Goal: Information Seeking & Learning: Learn about a topic

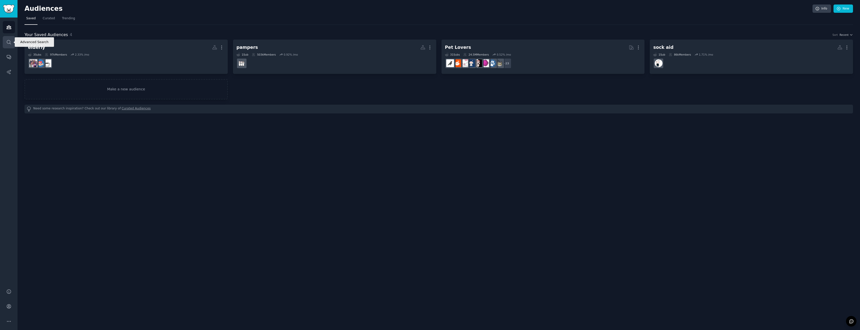
click at [9, 42] on icon "Sidebar" at bounding box center [8, 42] width 5 height 5
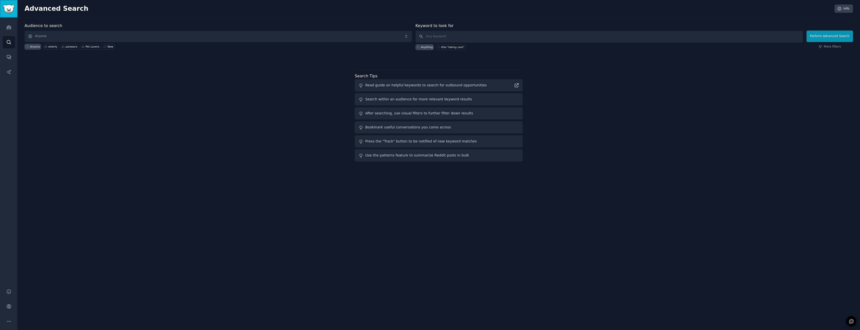
click at [11, 5] on img "Sidebar" at bounding box center [9, 9] width 12 height 9
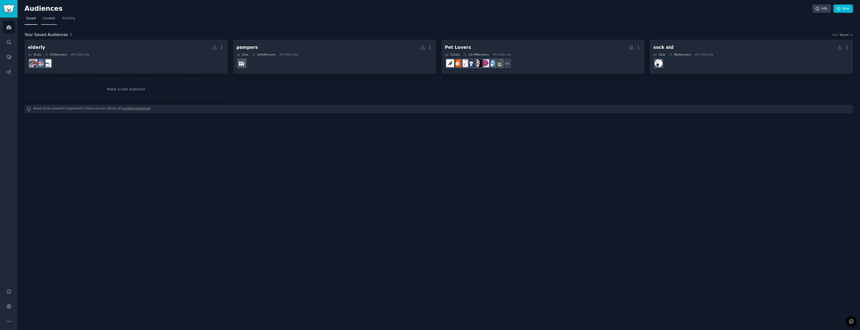
click at [52, 18] on span "Curated" at bounding box center [49, 18] width 12 height 5
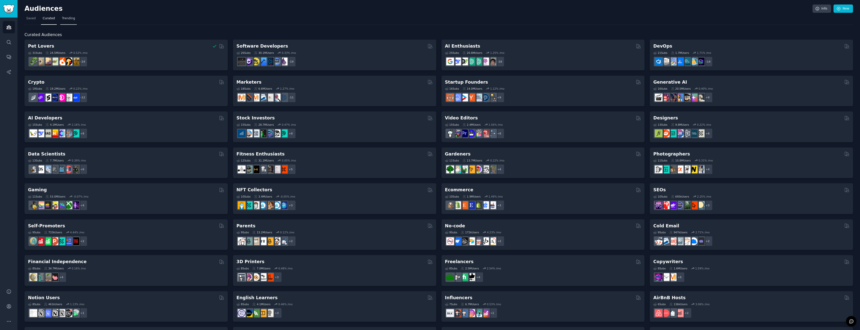
click at [68, 19] on span "Trending" at bounding box center [68, 18] width 13 height 5
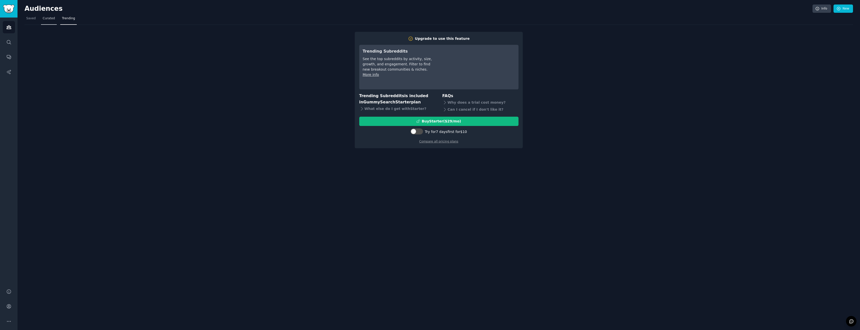
click at [50, 18] on span "Curated" at bounding box center [49, 18] width 12 height 5
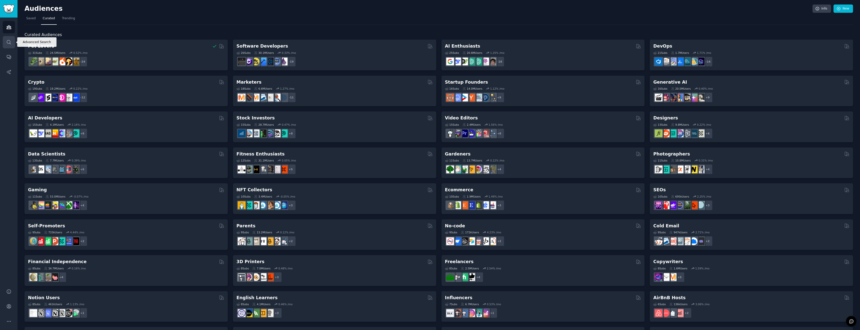
click at [9, 43] on icon "Sidebar" at bounding box center [8, 42] width 5 height 5
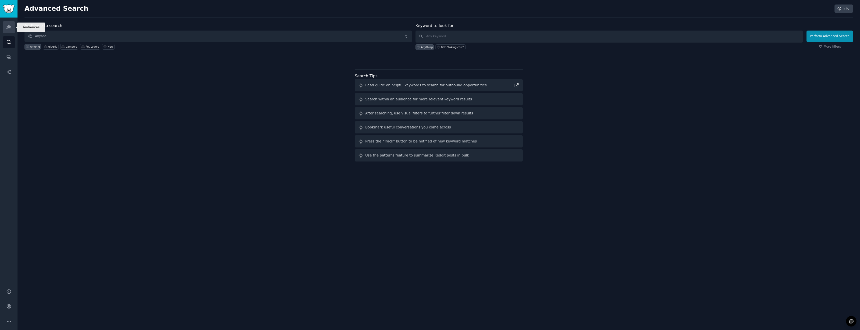
click at [11, 26] on icon "Sidebar" at bounding box center [8, 27] width 5 height 5
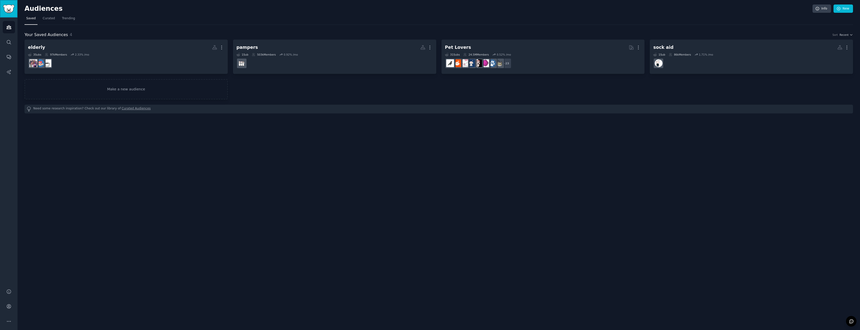
click at [7, 9] on img "Sidebar" at bounding box center [9, 9] width 12 height 9
click at [11, 8] on img "Sidebar" at bounding box center [9, 9] width 12 height 9
click at [365, 11] on link "New" at bounding box center [844, 9] width 20 height 9
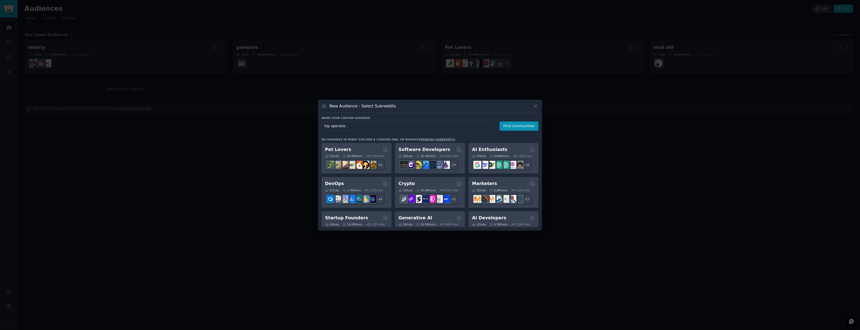
type input "hip operation"
click button "Find Communities" at bounding box center [519, 125] width 39 height 9
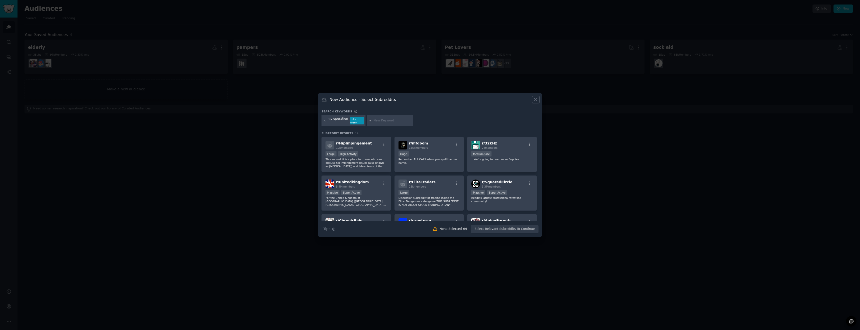
click at [365, 102] on icon at bounding box center [535, 99] width 5 height 5
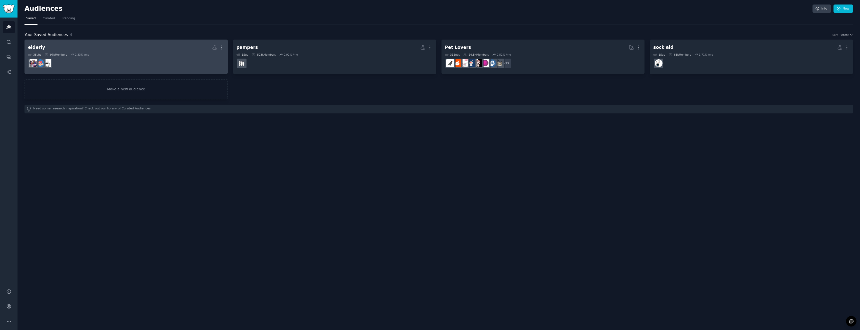
click at [123, 65] on dd at bounding box center [126, 63] width 196 height 14
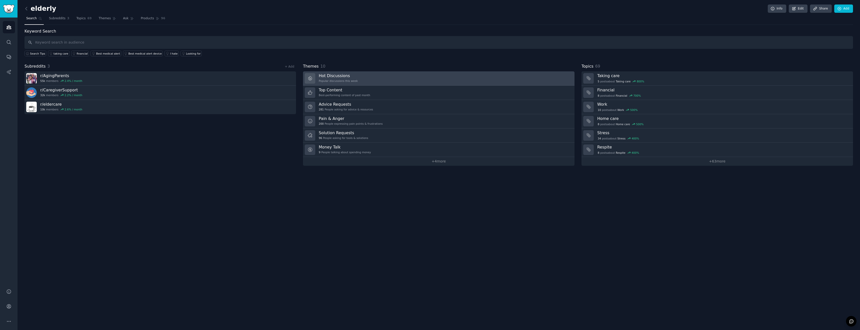
click at [356, 77] on h3 "Hot Discussions" at bounding box center [338, 75] width 39 height 5
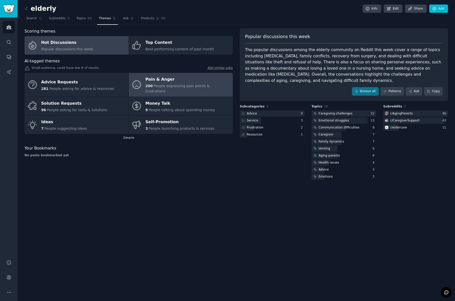
click at [172, 83] on div "Pain & Anger" at bounding box center [187, 80] width 85 height 8
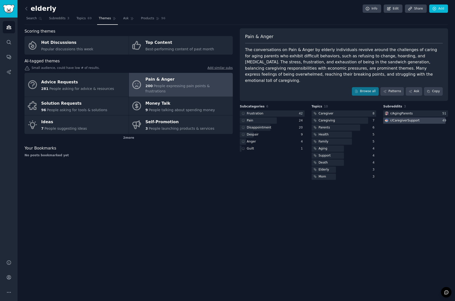
click at [365, 118] on div "r/ CaregiverSupport" at bounding box center [404, 120] width 29 height 5
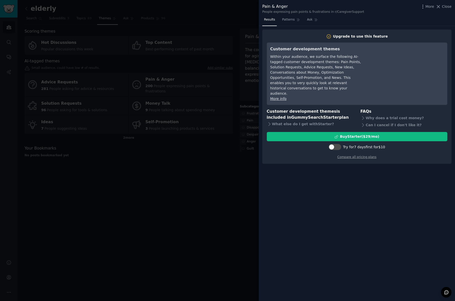
click at [354, 144] on div "Try for 7 days first for $10" at bounding box center [364, 146] width 42 height 5
click at [336, 144] on div at bounding box center [334, 147] width 13 height 6
checkbox input "true"
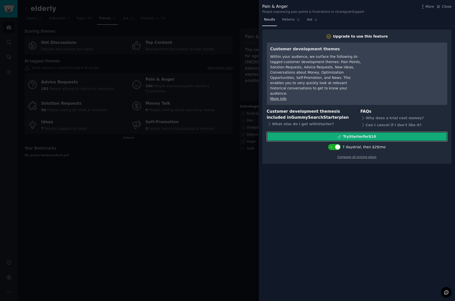
click at [361, 134] on div "Try Starter for $10" at bounding box center [359, 136] width 33 height 5
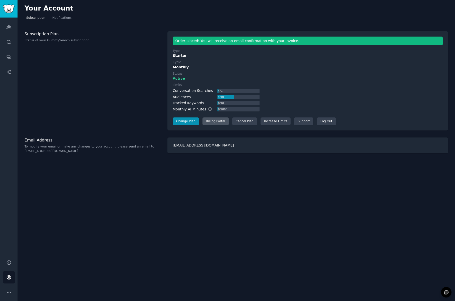
click at [216, 124] on div "Billing Portal" at bounding box center [215, 121] width 26 height 8
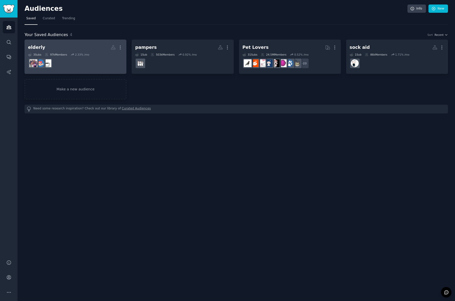
click at [78, 62] on dd at bounding box center [75, 63] width 95 height 14
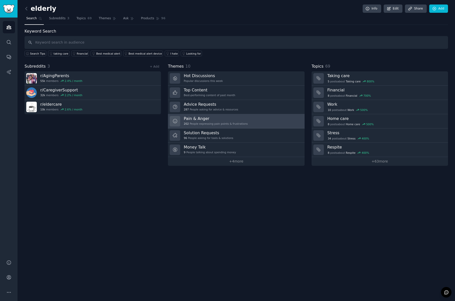
click at [222, 124] on div "202 People expressing pain points & frustrations" at bounding box center [216, 124] width 64 height 4
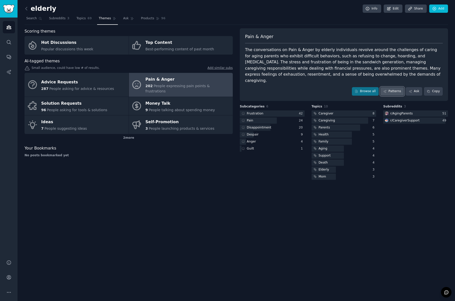
click at [396, 87] on link "Patterns" at bounding box center [392, 91] width 24 height 9
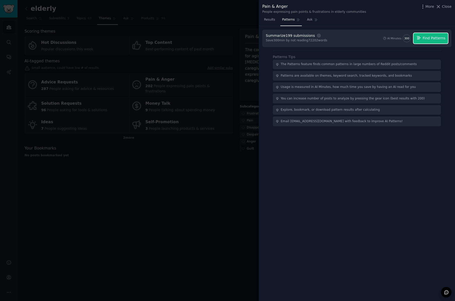
click at [434, 38] on span "Find Patterns" at bounding box center [433, 38] width 23 height 5
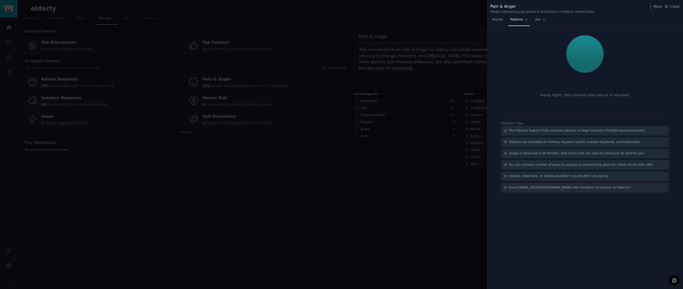
click at [243, 218] on div at bounding box center [341, 144] width 683 height 289
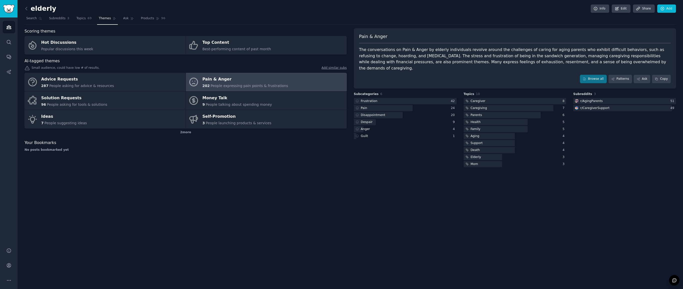
click at [244, 217] on div "elderly Info Edit Share Add Search Subreddits 3 Topics 69 Themes Ask Products 9…" at bounding box center [350, 144] width 665 height 289
click at [454, 75] on link "Patterns" at bounding box center [620, 79] width 24 height 9
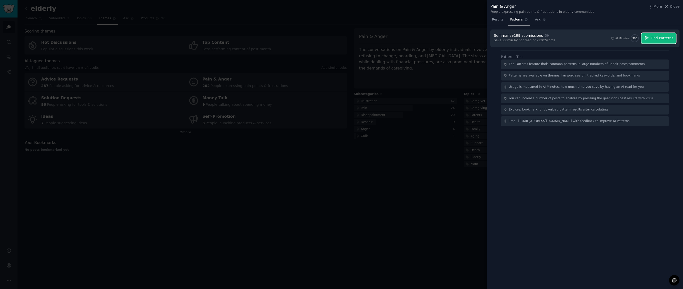
click at [454, 37] on span "Find Patterns" at bounding box center [661, 38] width 23 height 5
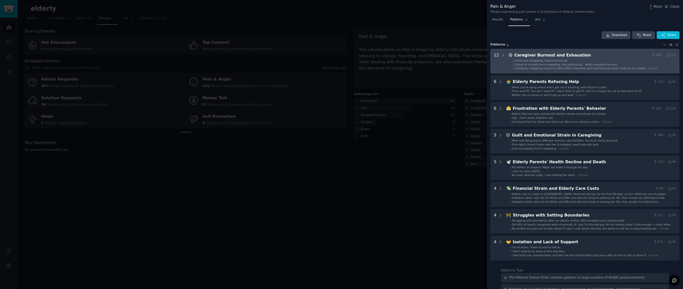
click at [454, 55] on div "Caregiver Burnout and Exhaustion" at bounding box center [581, 55] width 135 height 6
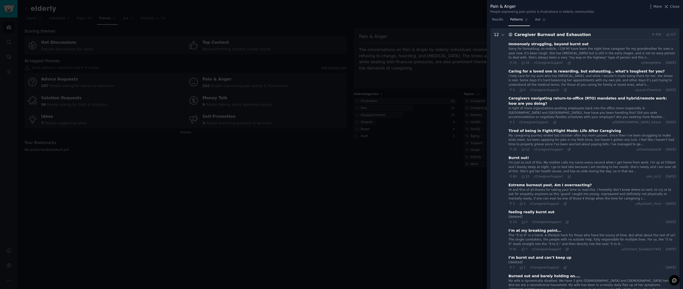
scroll to position [23, 0]
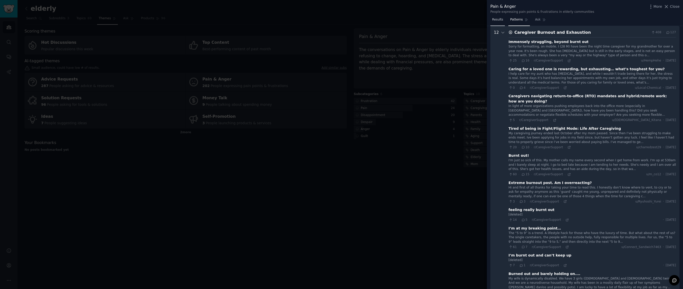
click at [454, 21] on span "Results" at bounding box center [497, 20] width 11 height 5
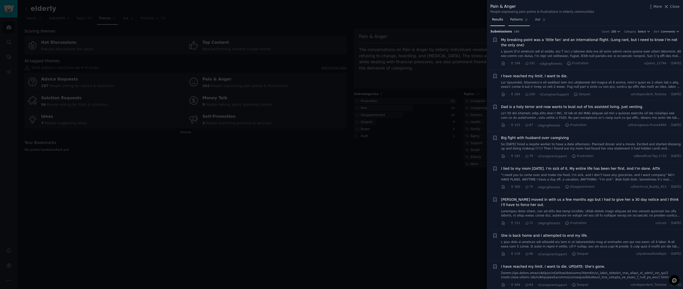
click at [454, 19] on span "Patterns" at bounding box center [516, 20] width 13 height 5
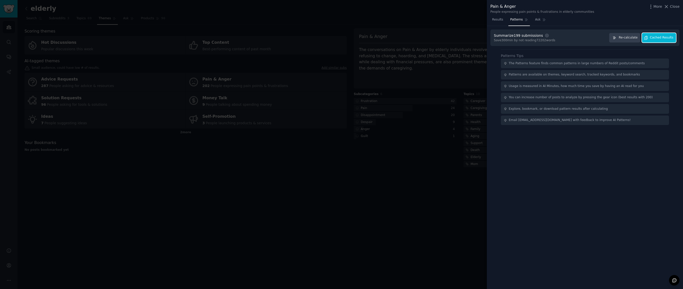
click at [454, 37] on span "Cached Results" at bounding box center [662, 38] width 24 height 5
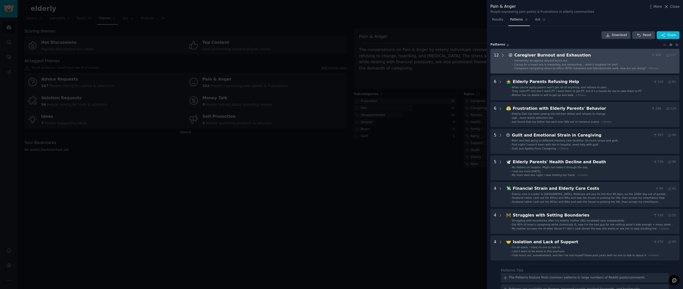
click at [454, 55] on div "Caregiver Burnout and Exhaustion" at bounding box center [581, 55] width 135 height 6
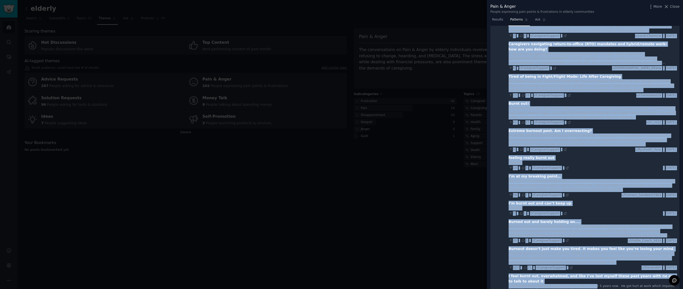
scroll to position [133, 0]
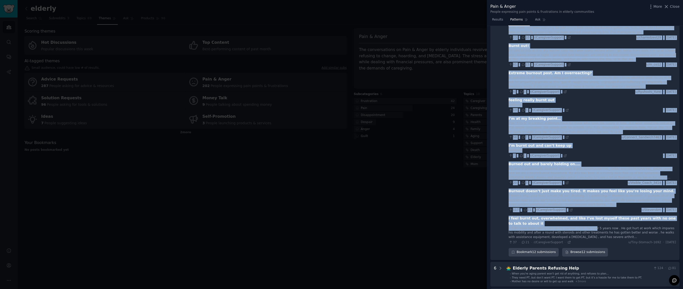
drag, startPoint x: 507, startPoint y: 34, endPoint x: 676, endPoint y: 243, distance: 268.6
click at [454, 243] on Exhaustion "12 😩 Caregiver Burnout and Exhaustion 408 · 127 Immensely struggling, beyond bu…" at bounding box center [584, 88] width 189 height 344
copy div "😩 Caregiver Burnout and Exhaustion 408 · 127 Immensely struggling, beyond burnt…"
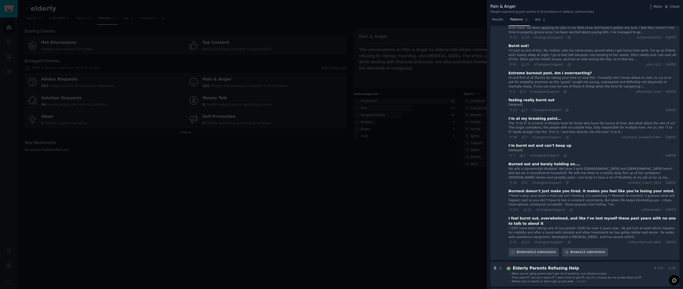
click at [352, 200] on div at bounding box center [341, 144] width 683 height 289
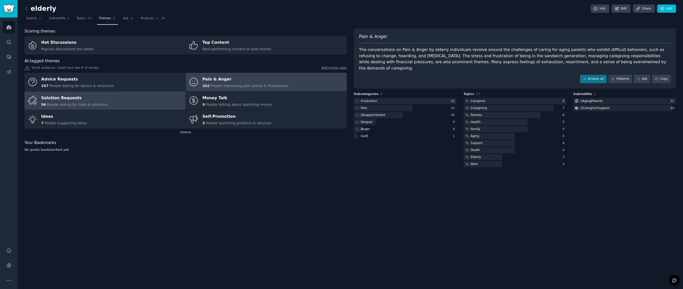
click at [93, 102] on div "96 People asking for tools & solutions" at bounding box center [74, 104] width 66 height 5
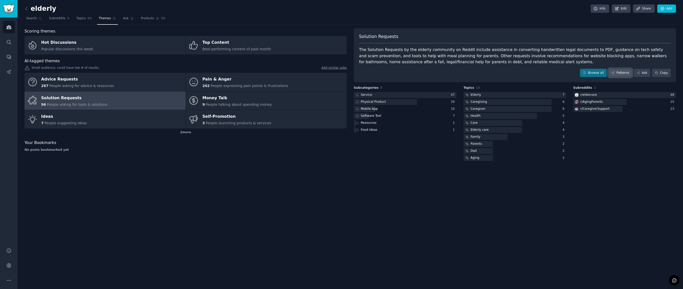
click at [454, 75] on link "Patterns" at bounding box center [620, 73] width 24 height 9
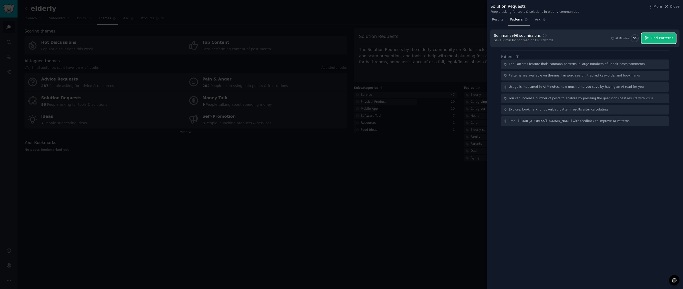
click at [454, 39] on span "Find Patterns" at bounding box center [661, 38] width 23 height 5
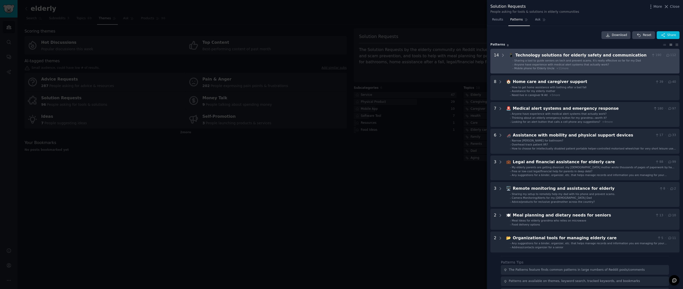
click at [454, 69] on span "+ 11 more" at bounding box center [562, 68] width 12 height 3
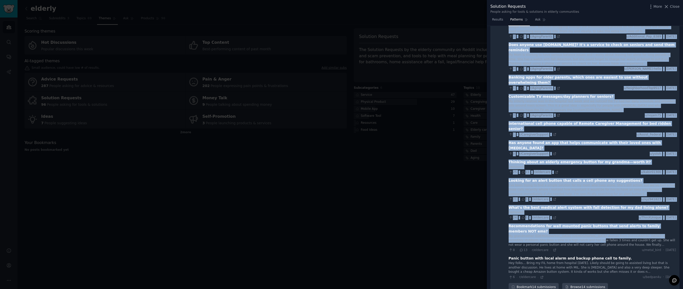
scroll to position [147, 0]
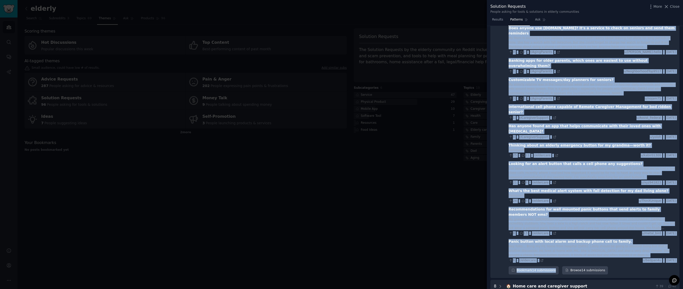
drag, startPoint x: 507, startPoint y: 33, endPoint x: 625, endPoint y: 232, distance: 231.0
click at [454, 232] on div "📱 Technology solutions for elderly safety and communication 190 · 112 Sharing a…" at bounding box center [591, 89] width 167 height 369
copy div "📱 Technology solutions for elderly safety and communication 190 · 112 Sharing a…"
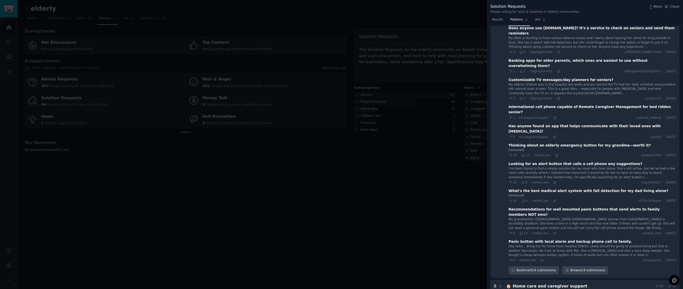
click at [279, 214] on div at bounding box center [341, 144] width 683 height 289
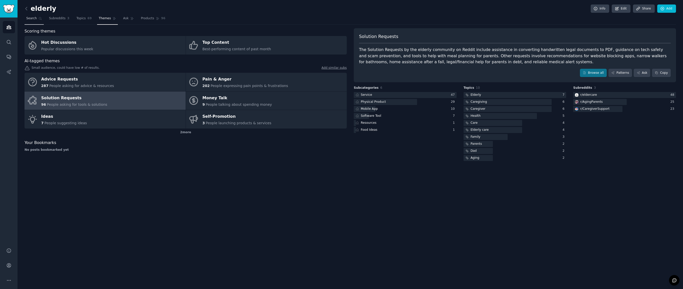
click at [35, 20] on span "Search" at bounding box center [31, 18] width 11 height 5
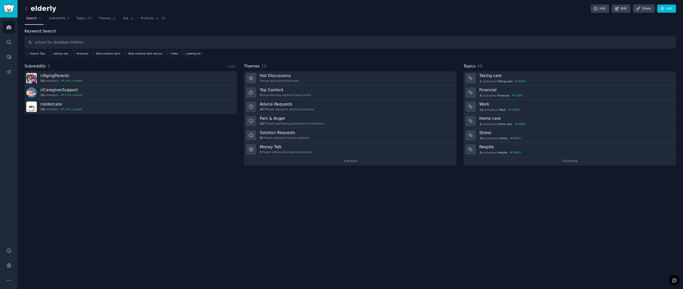
type input "school for disabled children"
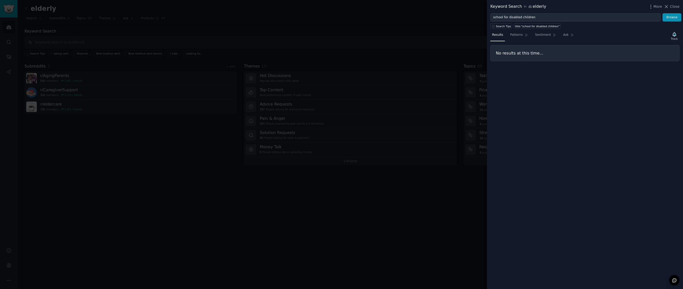
click at [200, 34] on div at bounding box center [341, 144] width 683 height 289
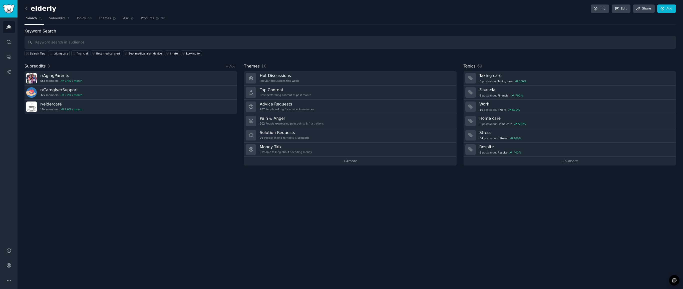
click at [23, 9] on div "elderly Info Edit Share Add Search Subreddits 3 Topics 69 Themes Ask Products 9…" at bounding box center [350, 144] width 665 height 289
click at [25, 9] on icon at bounding box center [26, 8] width 5 height 5
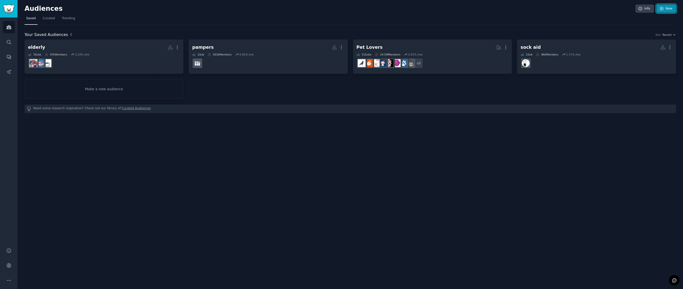
click at [454, 10] on icon at bounding box center [661, 9] width 5 height 5
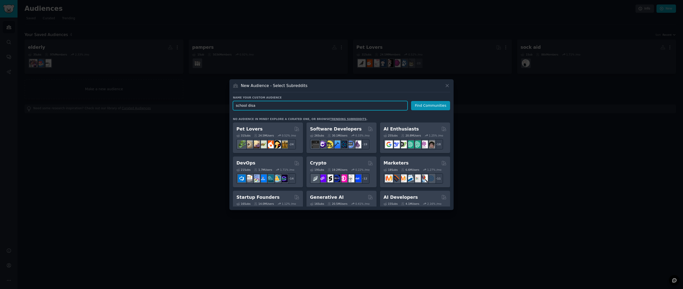
drag, startPoint x: 265, startPoint y: 105, endPoint x: 227, endPoint y: 102, distance: 38.1
click at [228, 106] on div "​ New Audience - Select Subreddits Name your custom audience Audience Name scho…" at bounding box center [341, 144] width 679 height 289
type input "special needs schools"
click button "Find Communities" at bounding box center [430, 105] width 39 height 9
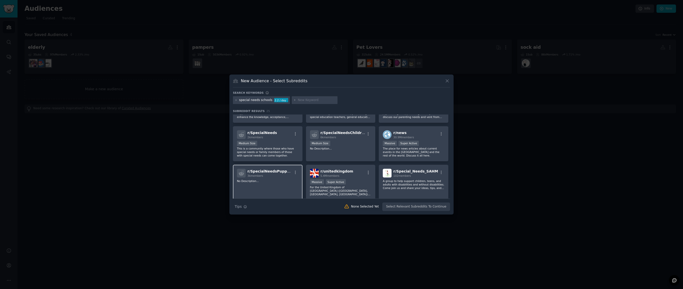
scroll to position [30, 0]
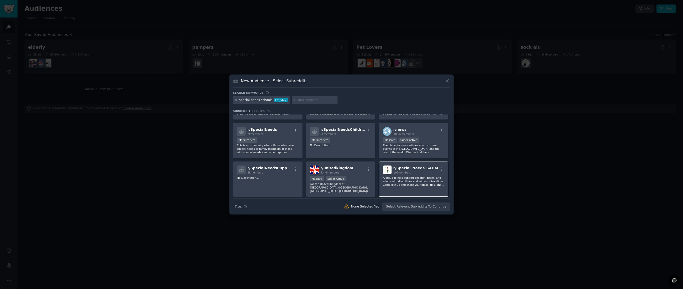
click at [413, 172] on div "102 members" at bounding box center [415, 173] width 45 height 4
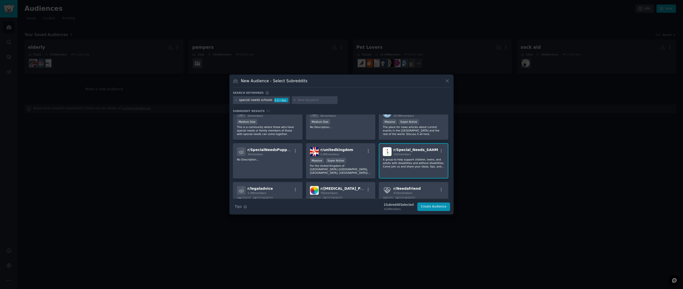
scroll to position [24, 0]
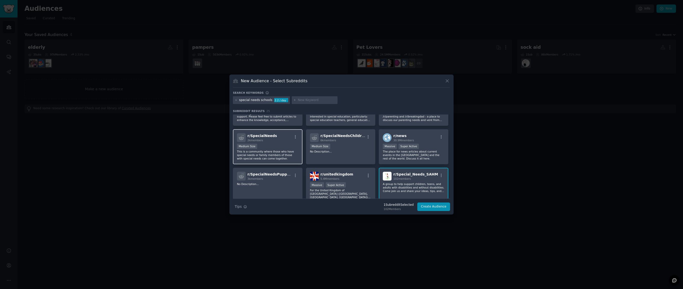
click at [283, 143] on div "r/ SpecialNeeds 2k members Medium Size This is a community where those who have…" at bounding box center [268, 146] width 70 height 35
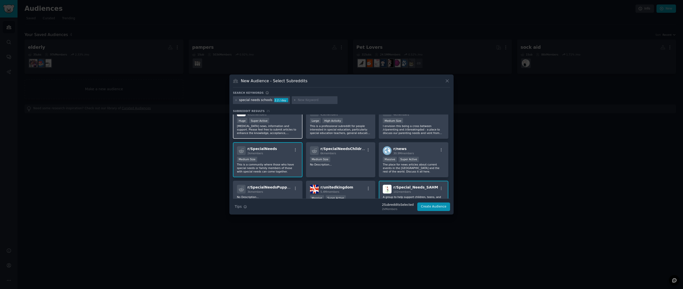
scroll to position [0, 0]
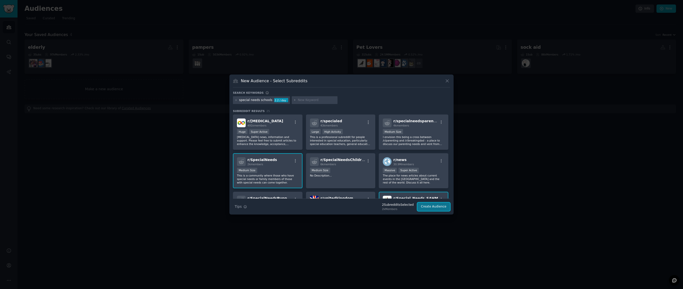
click at [440, 207] on button "Create Audience" at bounding box center [433, 207] width 33 height 9
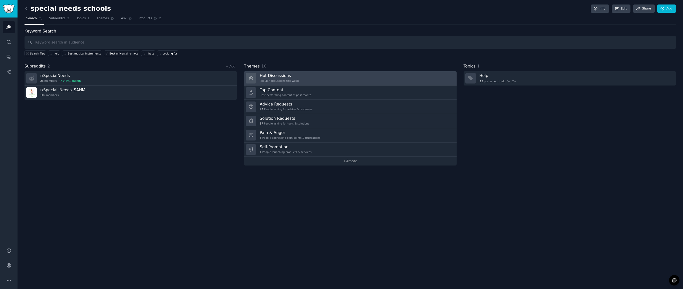
click at [299, 79] on link "Hot Discussions Popular discussions this week" at bounding box center [350, 78] width 212 height 14
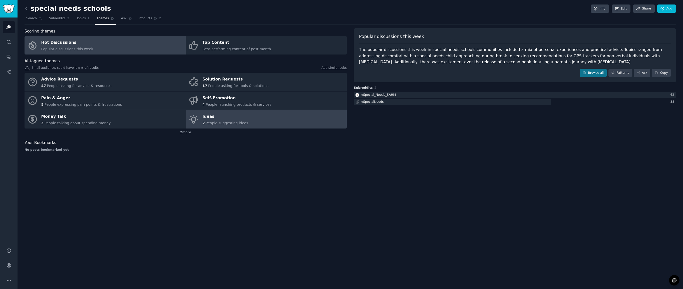
click at [238, 118] on div "Ideas" at bounding box center [225, 117] width 46 height 8
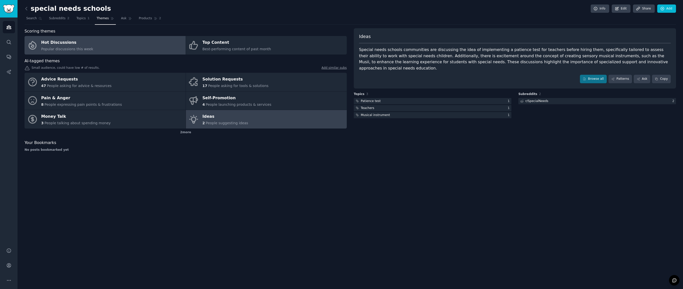
click at [88, 47] on span "Popular discussions this week" at bounding box center [67, 49] width 52 height 4
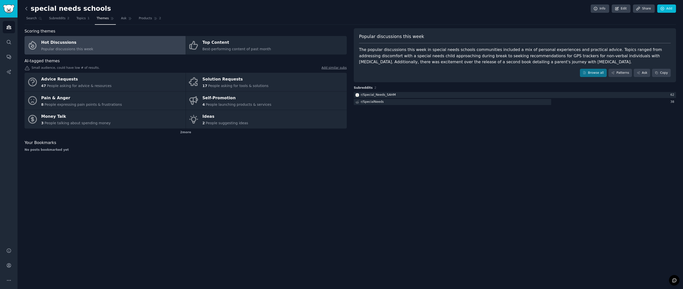
click at [28, 10] on icon at bounding box center [26, 8] width 5 height 5
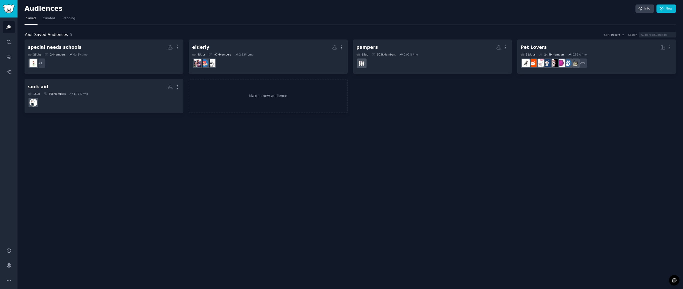
click at [28, 10] on h2 "Audiences" at bounding box center [330, 9] width 611 height 8
click at [8, 11] on img "Sidebar" at bounding box center [9, 9] width 12 height 9
click at [454, 9] on link "New" at bounding box center [666, 9] width 20 height 9
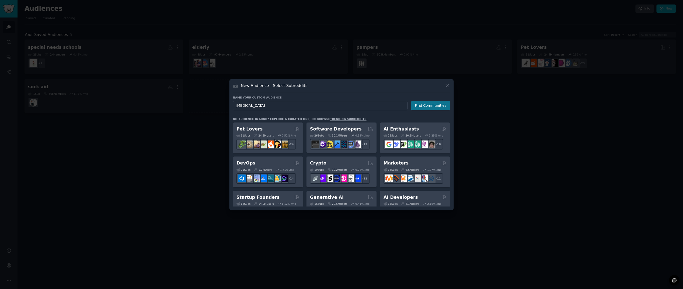
type input "autism"
click at [432, 106] on button "Find Communities" at bounding box center [430, 105] width 39 height 9
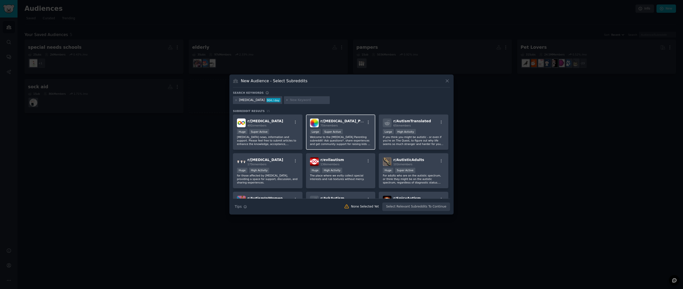
click at [352, 126] on div "75k members" at bounding box center [342, 126] width 45 height 4
click at [430, 207] on button "Create Audience" at bounding box center [433, 207] width 33 height 9
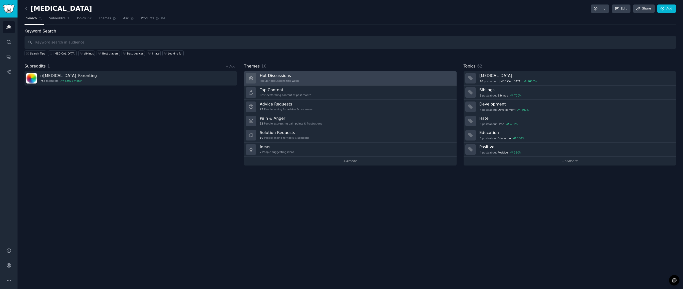
click at [274, 81] on div "Popular discussions this week" at bounding box center [279, 81] width 39 height 4
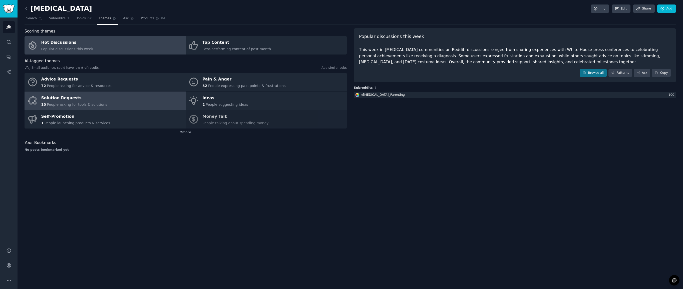
click at [84, 101] on div "Solution Requests" at bounding box center [74, 98] width 66 height 8
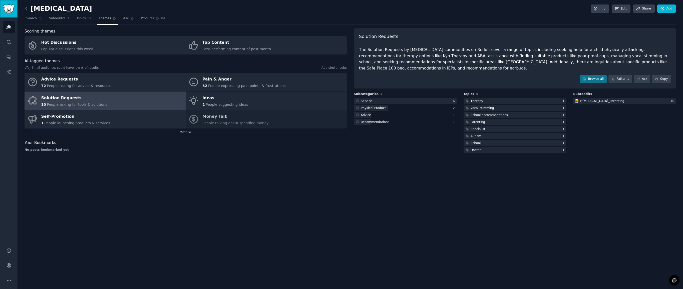
click at [5, 7] on img "Sidebar" at bounding box center [9, 9] width 12 height 9
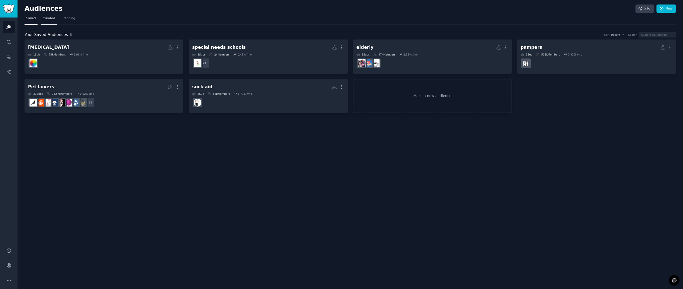
click at [48, 16] on span "Curated" at bounding box center [49, 18] width 12 height 5
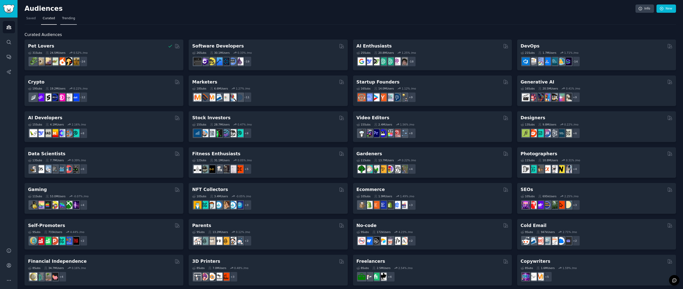
click at [66, 18] on span "Trending" at bounding box center [68, 18] width 13 height 5
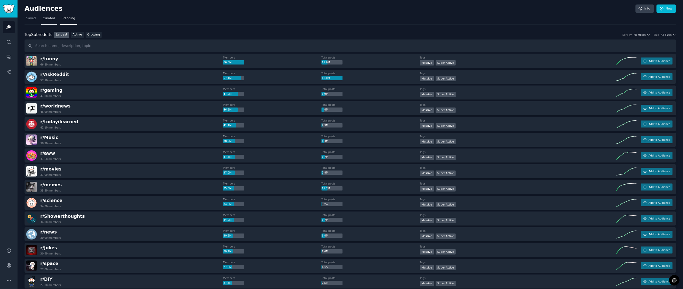
click at [44, 19] on span "Curated" at bounding box center [49, 18] width 12 height 5
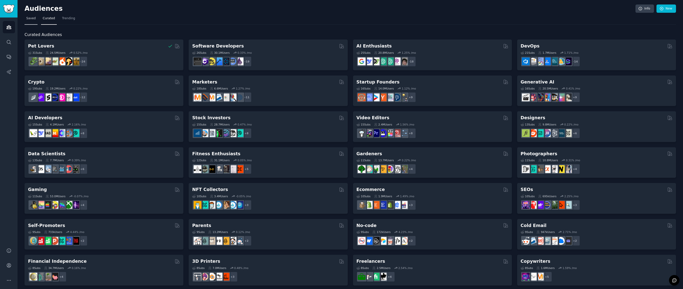
click at [35, 20] on span "Saved" at bounding box center [31, 18] width 10 height 5
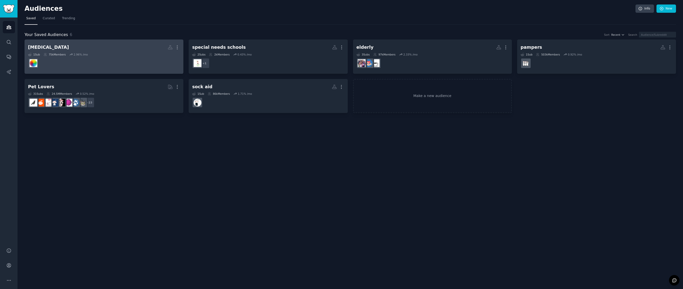
click at [61, 47] on h2 "autism More" at bounding box center [104, 47] width 152 height 9
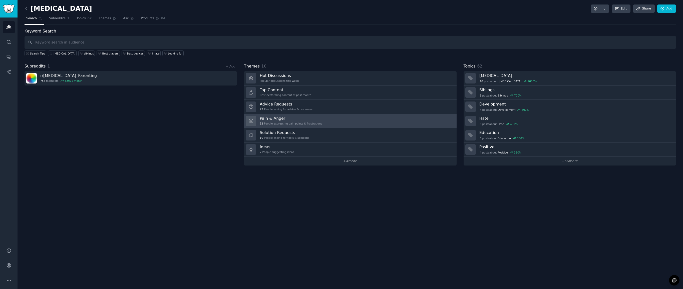
click at [307, 121] on div "Pain & Anger 32 People expressing pain points & frustrations" at bounding box center [291, 121] width 62 height 11
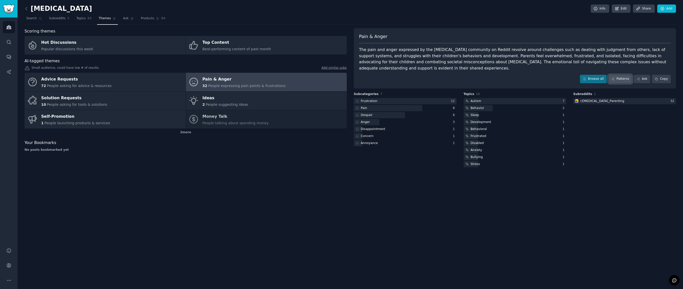
click at [454, 81] on link "Patterns" at bounding box center [620, 79] width 24 height 9
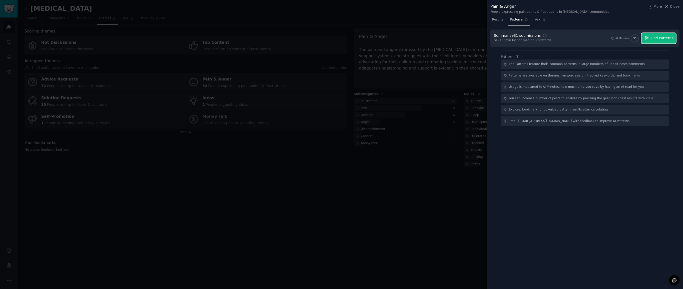
click at [454, 41] on button "Find Patterns" at bounding box center [658, 38] width 35 height 11
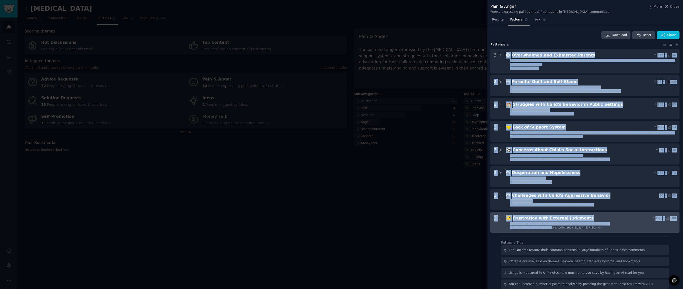
drag, startPoint x: 504, startPoint y: 51, endPoint x: 550, endPoint y: 227, distance: 182.3
click at [454, 227] on div "3 😩 Overwhelmed and Exhausted Parents 176 · 56 - Mentally Tired, Overwhelmed, E…" at bounding box center [584, 141] width 189 height 184
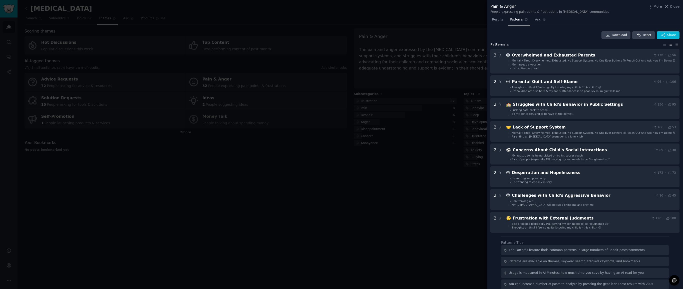
click at [402, 216] on div at bounding box center [341, 144] width 683 height 289
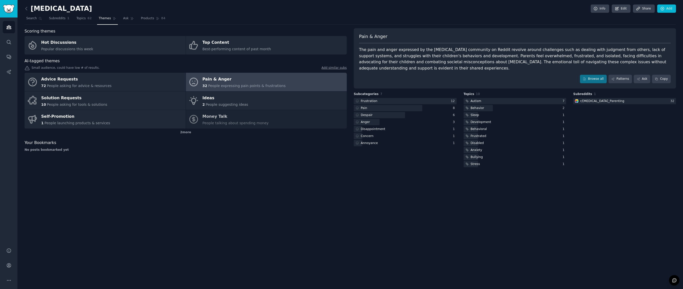
click at [356, 212] on div "autism Info Edit Share Add Search Subreddits 1 Topics 62 Themes Ask Products 84…" at bounding box center [350, 144] width 665 height 289
click at [29, 17] on span "Search" at bounding box center [31, 18] width 11 height 5
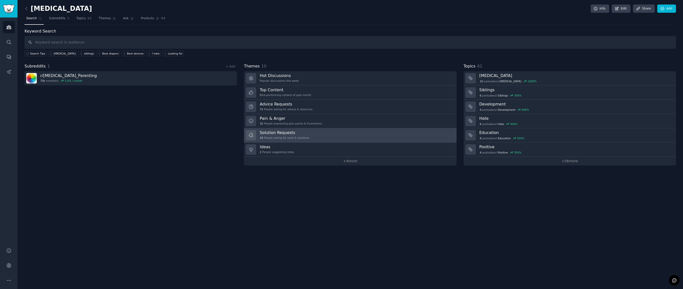
click at [285, 137] on div "10 People asking for tools & solutions" at bounding box center [285, 138] width 50 height 4
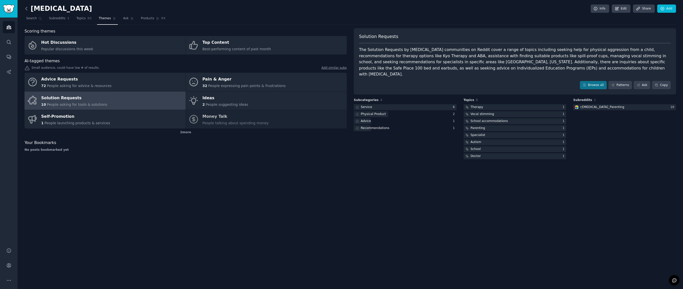
click at [26, 10] on icon at bounding box center [26, 8] width 5 height 5
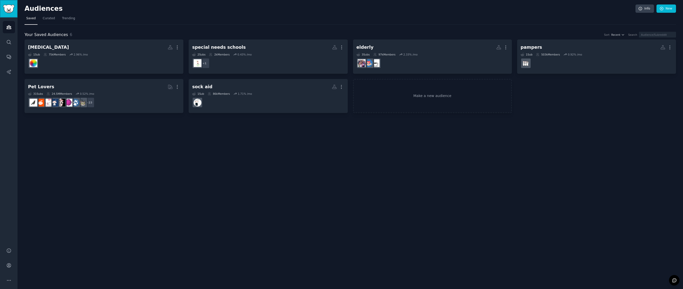
click at [8, 5] on img "Sidebar" at bounding box center [9, 9] width 12 height 9
click at [9, 11] on img "Sidebar" at bounding box center [9, 9] width 12 height 9
click at [47, 19] on span "Curated" at bounding box center [49, 18] width 12 height 5
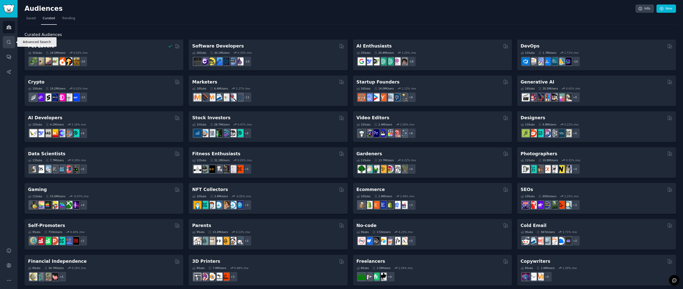
click at [9, 39] on link "Search" at bounding box center [9, 42] width 12 height 12
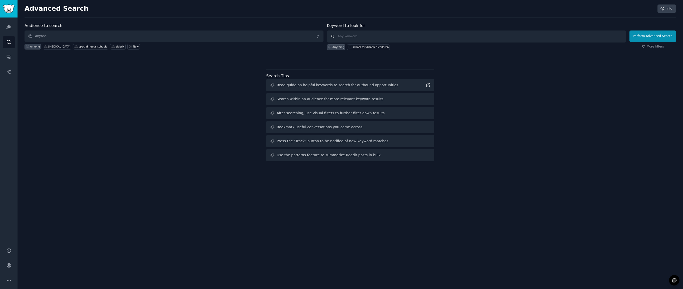
click at [360, 36] on input "text" at bounding box center [476, 37] width 299 height 12
type input "disabled childres"
click button "Perform Advanced Search" at bounding box center [652, 37] width 47 height 12
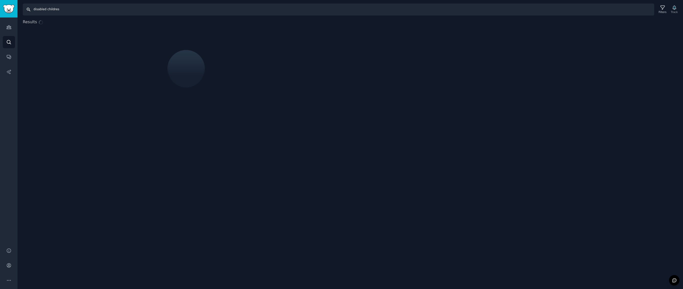
click at [61, 12] on input "disabled childres" at bounding box center [338, 10] width 631 height 12
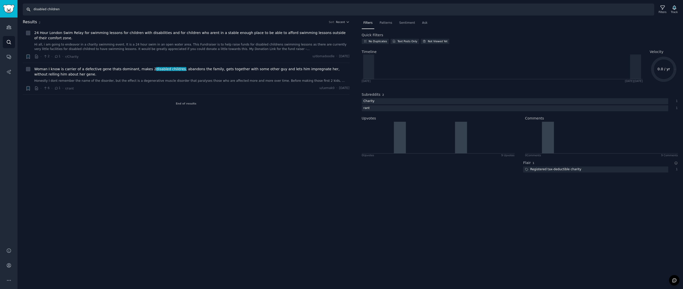
type input "disabled children"
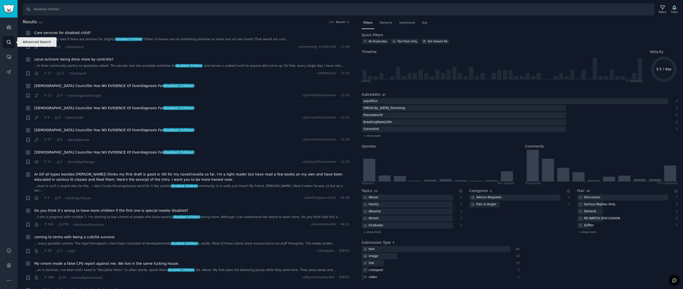
click at [10, 41] on icon "Sidebar" at bounding box center [9, 42] width 4 height 4
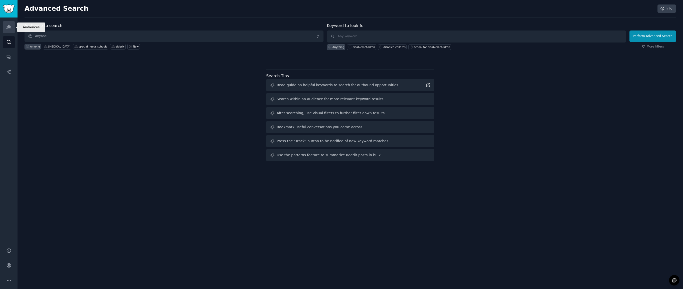
click at [12, 27] on link "Audiences" at bounding box center [9, 27] width 12 height 12
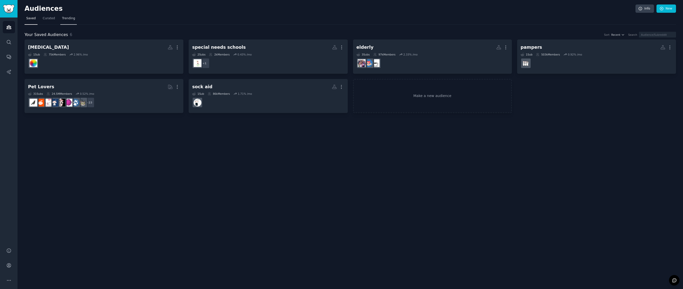
click at [74, 19] on link "Trending" at bounding box center [68, 20] width 17 height 10
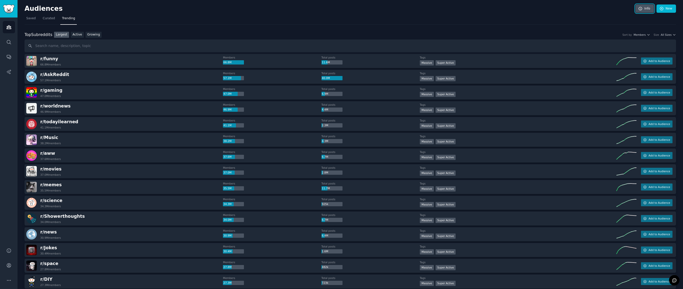
click at [454, 10] on icon at bounding box center [639, 8] width 3 height 3
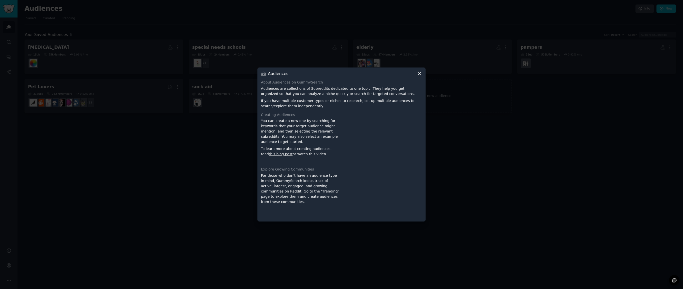
click at [418, 74] on icon at bounding box center [419, 73] width 5 height 5
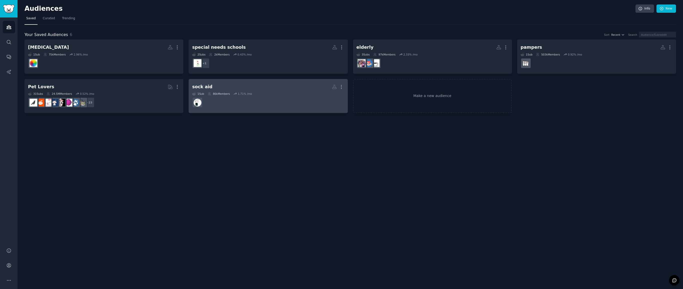
click at [227, 87] on h2 "sock aid More" at bounding box center [268, 87] width 152 height 9
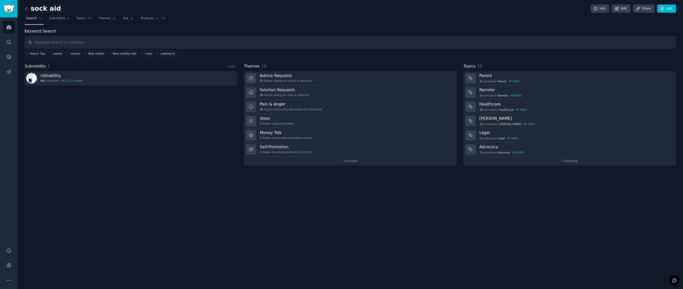
click at [26, 9] on icon at bounding box center [27, 8] width 2 height 3
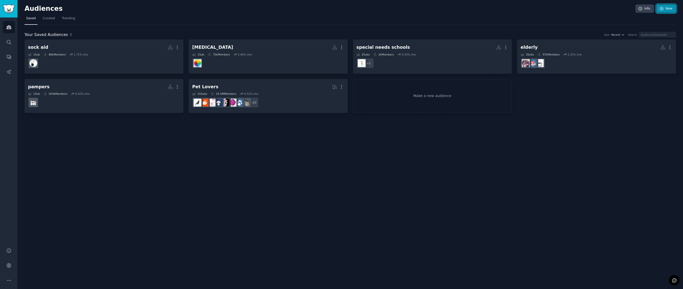
click at [454, 8] on link "New" at bounding box center [666, 9] width 20 height 9
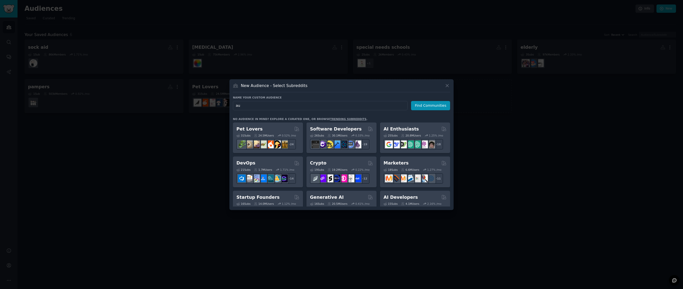
type input "a"
type input "week planner"
click button "Find Communities" at bounding box center [430, 105] width 39 height 9
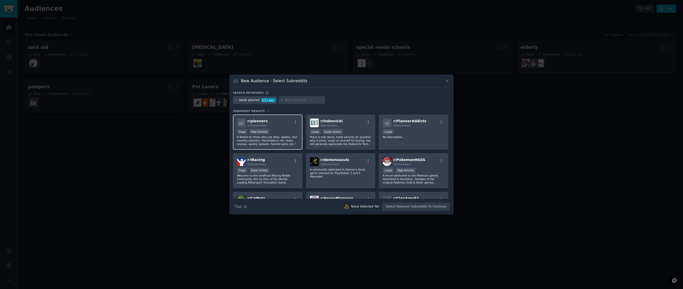
click at [279, 140] on p "A Reddit for those who use daily, weekly, and monthly planners. Decorated or no…" at bounding box center [268, 140] width 62 height 11
click at [442, 207] on button "Create Audience" at bounding box center [433, 207] width 33 height 9
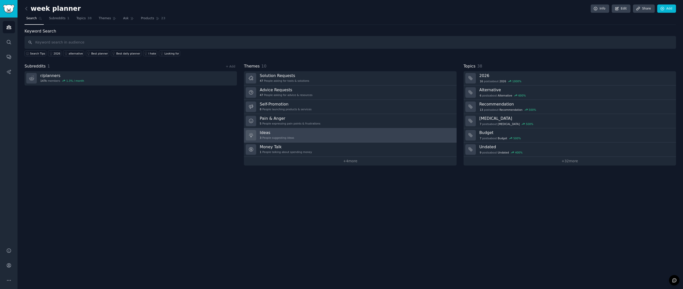
click at [274, 135] on div "Ideas 3 People suggesting ideas" at bounding box center [277, 135] width 34 height 11
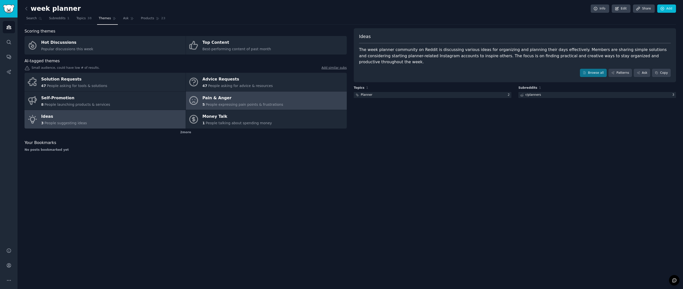
click at [219, 107] on span "People expressing pain points & frustrations" at bounding box center [245, 105] width 78 height 4
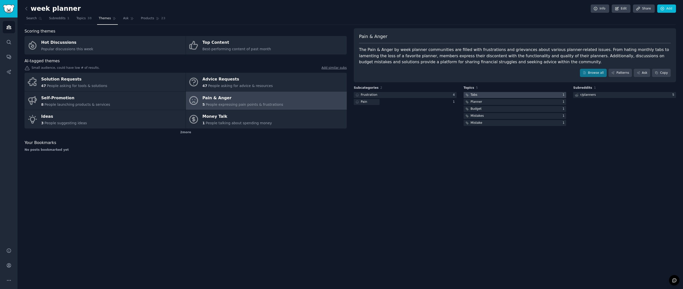
click at [454, 94] on div "Tabs" at bounding box center [470, 95] width 15 height 6
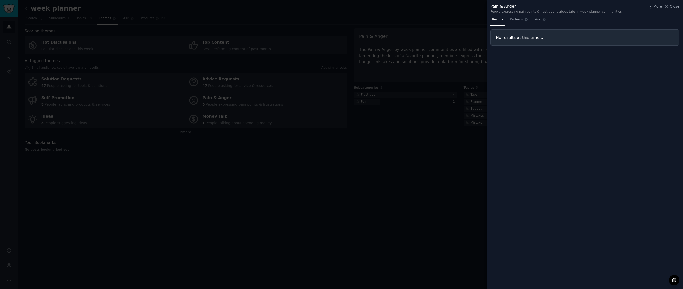
click at [420, 129] on div at bounding box center [341, 144] width 683 height 289
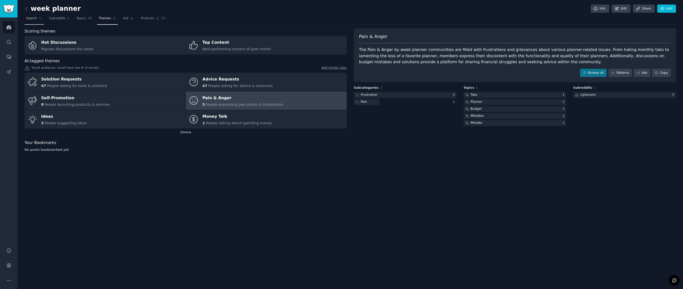
click at [31, 19] on span "Search" at bounding box center [31, 18] width 11 height 5
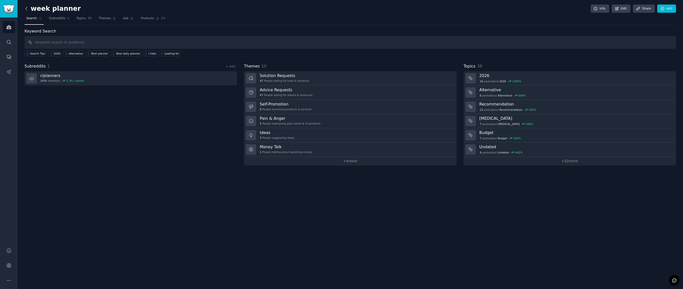
click at [26, 9] on icon at bounding box center [26, 8] width 5 height 5
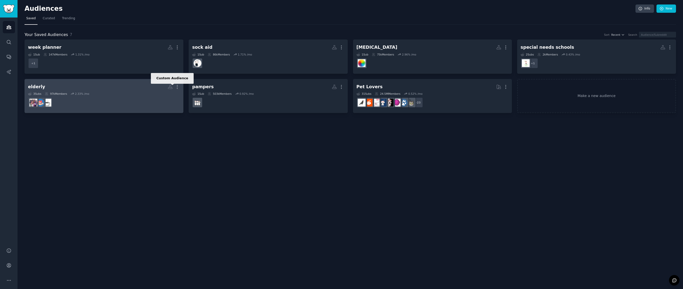
click at [170, 87] on icon at bounding box center [170, 87] width 4 height 4
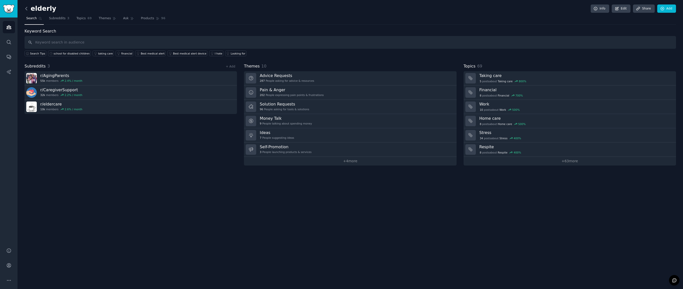
click at [25, 9] on icon at bounding box center [26, 8] width 5 height 5
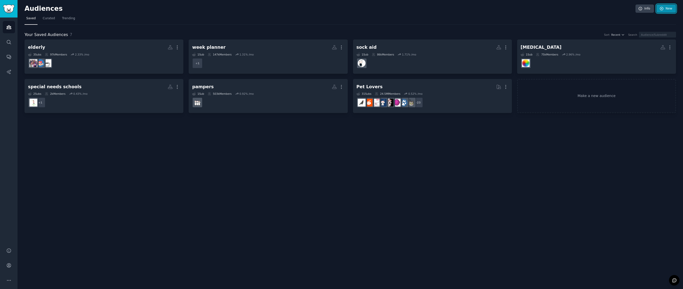
click at [454, 11] on link "New" at bounding box center [666, 9] width 20 height 9
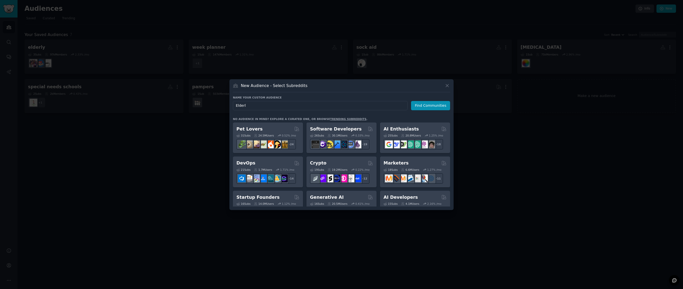
type input "Elderly"
click button "Find Communities" at bounding box center [430, 105] width 39 height 9
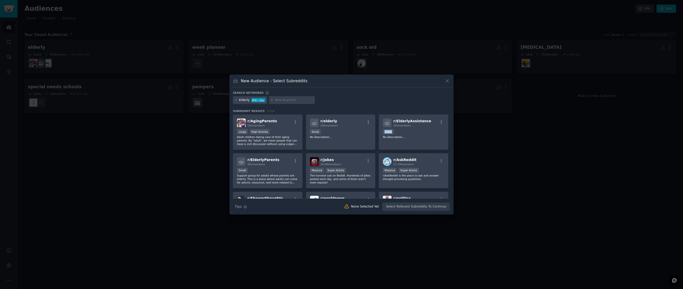
drag, startPoint x: 451, startPoint y: 128, endPoint x: 451, endPoint y: 133, distance: 5.5
click at [451, 133] on div "New Audience - Select Subreddits Search keywords Elderly 856 / day Subreddit Re…" at bounding box center [341, 145] width 224 height 140
click at [284, 140] on p "Adult children taking care of their aging parents. By "adult", we mean people t…" at bounding box center [268, 140] width 62 height 11
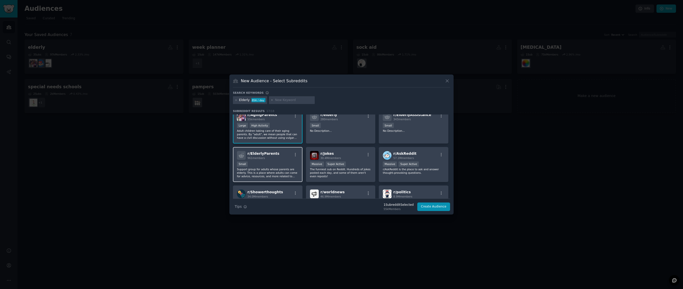
scroll to position [10, 0]
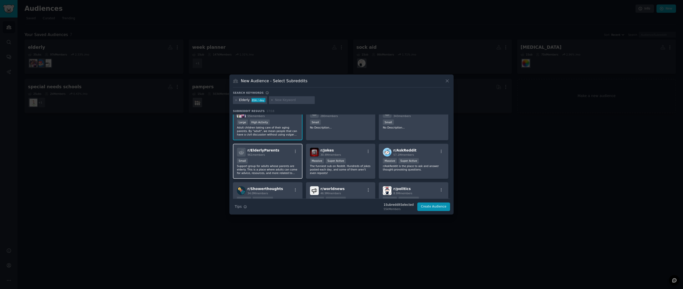
click at [287, 160] on div "Small" at bounding box center [268, 161] width 62 height 6
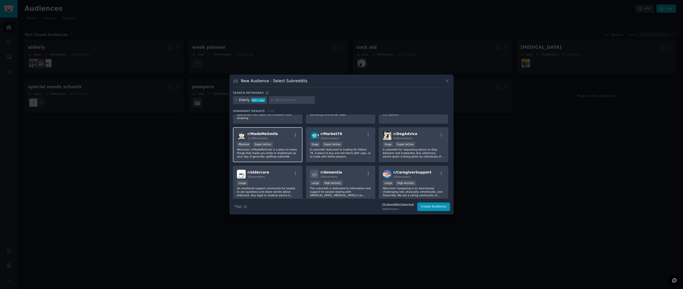
scroll to position [110, 0]
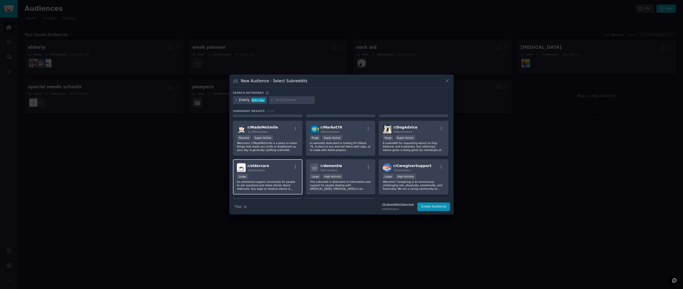
click at [276, 176] on div "Large" at bounding box center [268, 177] width 62 height 6
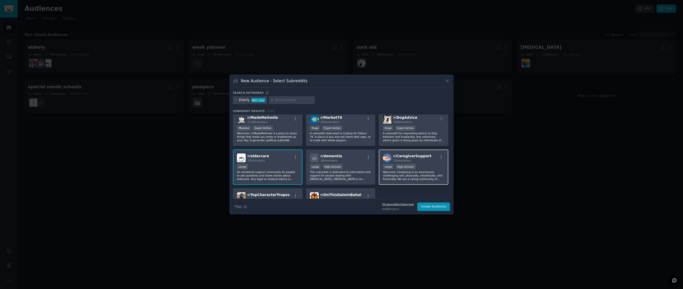
scroll to position [123, 0]
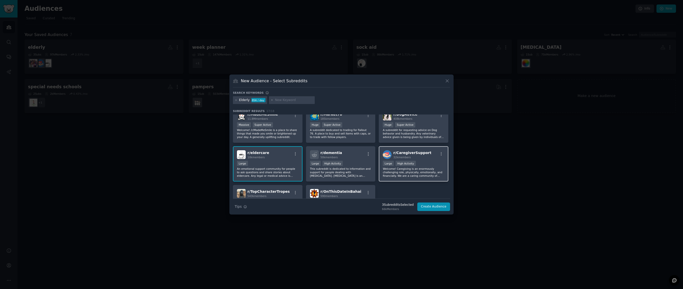
click at [432, 163] on div ">= 80th percentile for submissions / day Large High Activity" at bounding box center [414, 164] width 62 height 6
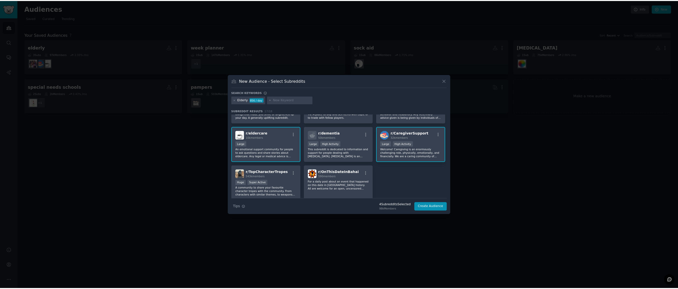
scroll to position [162, 0]
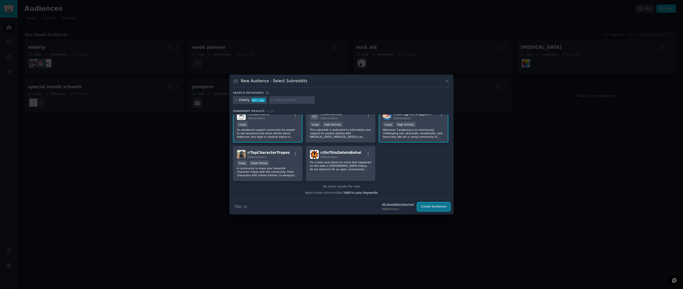
click at [433, 207] on button "Create Audience" at bounding box center [433, 207] width 33 height 9
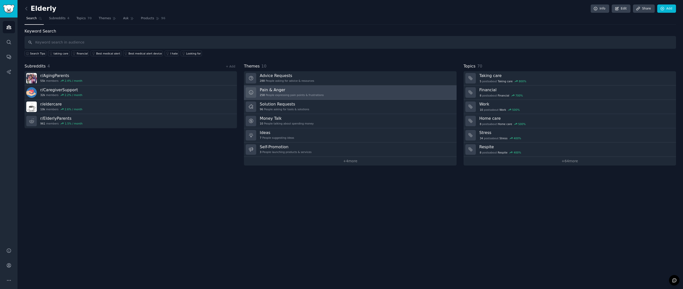
click at [293, 95] on div "258 People expressing pain points & frustrations" at bounding box center [292, 95] width 64 height 4
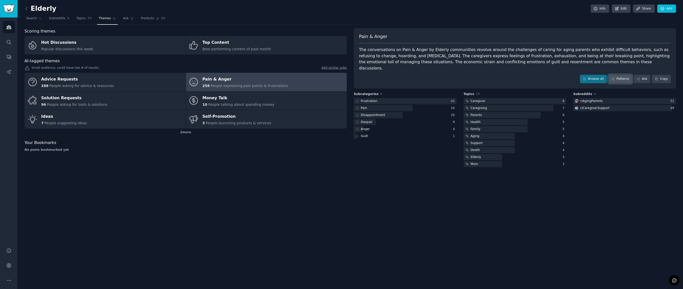
click at [454, 75] on link "Patterns" at bounding box center [620, 79] width 24 height 9
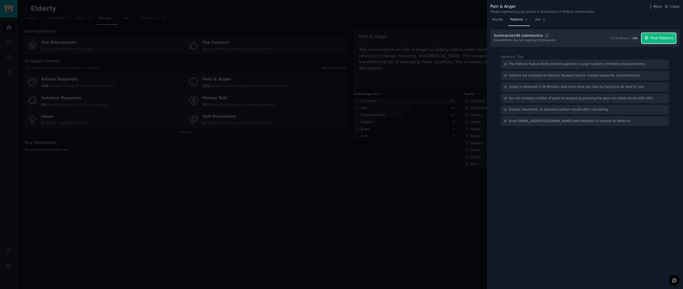
click at [454, 38] on span "Find Patterns" at bounding box center [661, 38] width 23 height 5
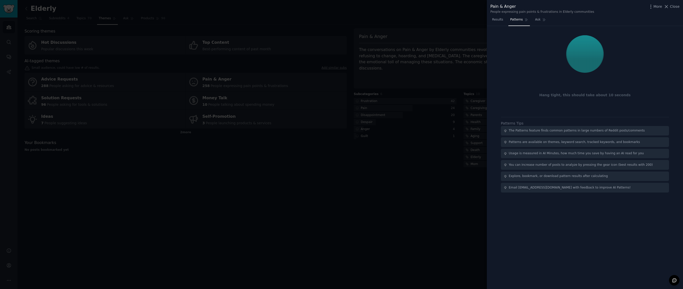
click at [454, 229] on div at bounding box center [341, 144] width 683 height 289
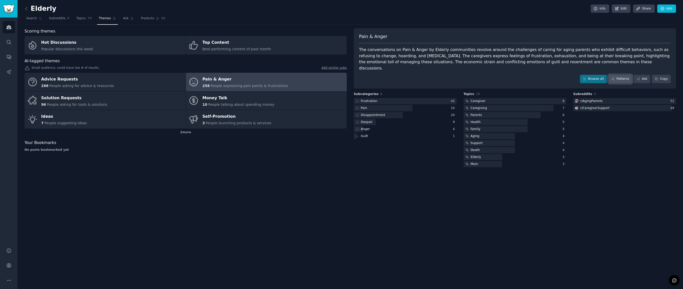
click at [454, 75] on link "Patterns" at bounding box center [620, 79] width 24 height 9
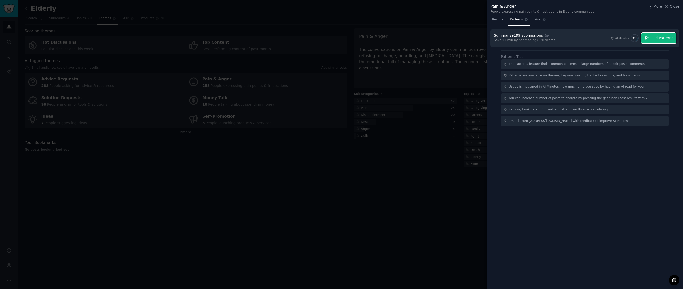
click at [454, 37] on span "Find Patterns" at bounding box center [661, 38] width 23 height 5
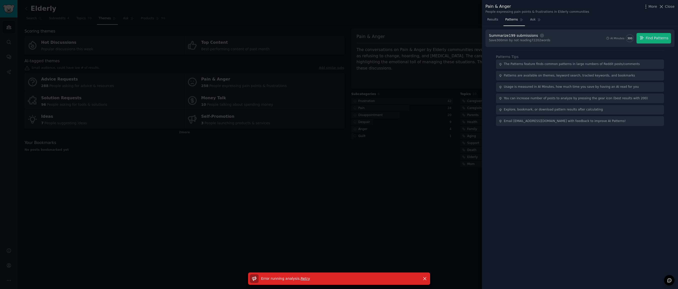
click at [303, 279] on span "Retry" at bounding box center [305, 279] width 9 height 4
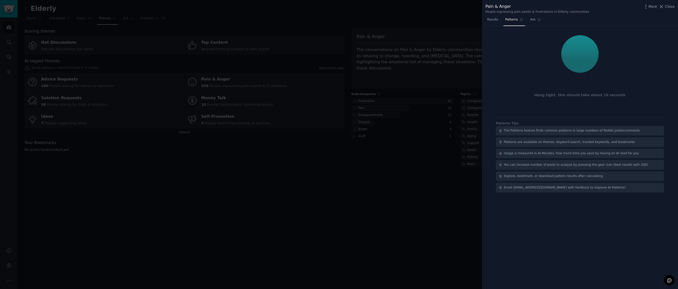
click at [355, 225] on div at bounding box center [339, 144] width 678 height 289
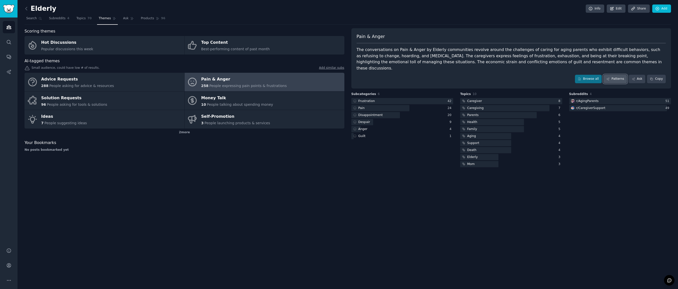
click at [454, 75] on link "Patterns" at bounding box center [615, 79] width 24 height 9
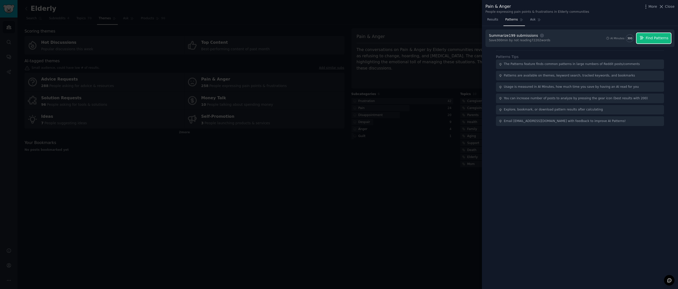
click at [454, 38] on span "Find Patterns" at bounding box center [657, 38] width 23 height 5
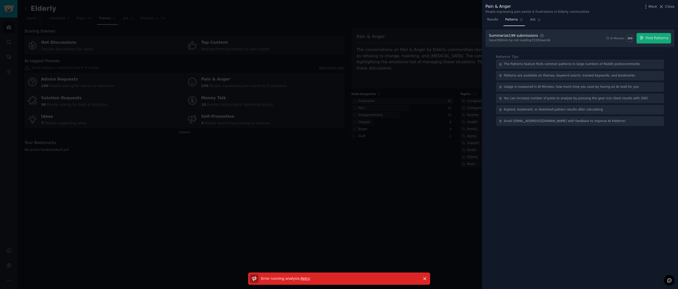
click at [303, 279] on span "Retry" at bounding box center [305, 279] width 9 height 4
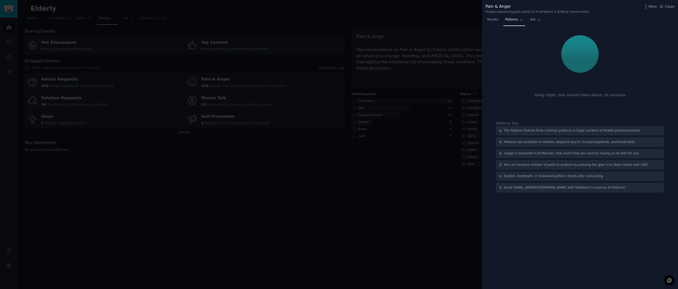
click at [163, 177] on div at bounding box center [339, 144] width 678 height 289
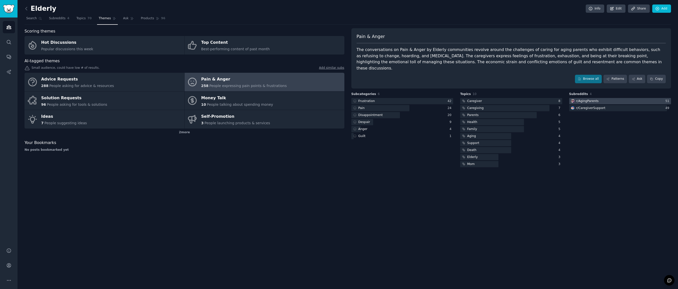
click at [454, 98] on div at bounding box center [620, 101] width 102 height 6
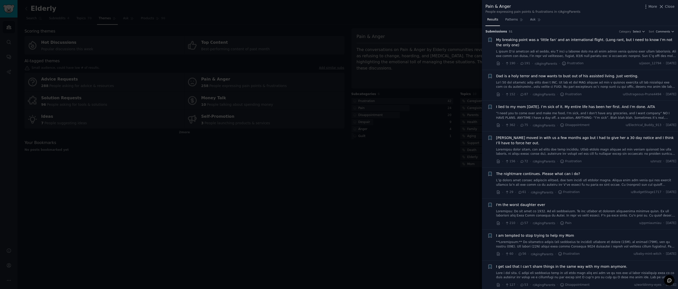
click at [454, 38] on span "My breaking point was a ‘little fan’ and an international flight. (Long rant, b…" at bounding box center [586, 42] width 180 height 11
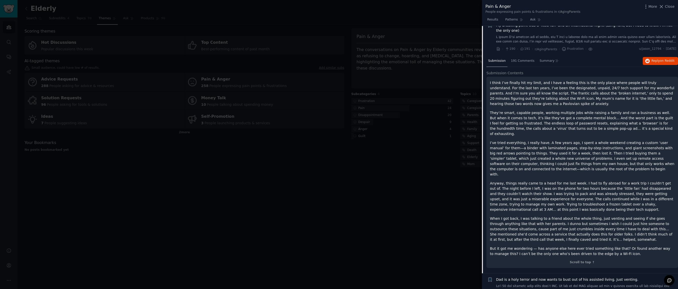
scroll to position [18, 0]
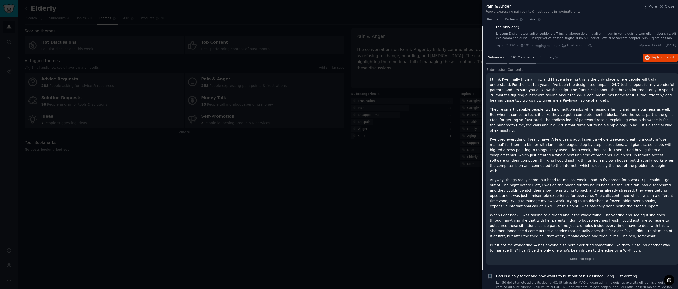
click at [454, 58] on span "191 Comments" at bounding box center [523, 58] width 24 height 5
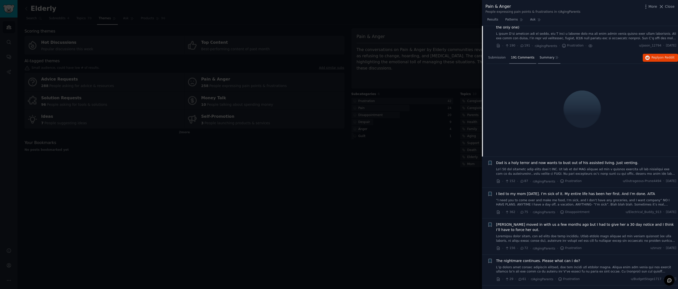
click at [454, 58] on span "Summary" at bounding box center [547, 58] width 15 height 5
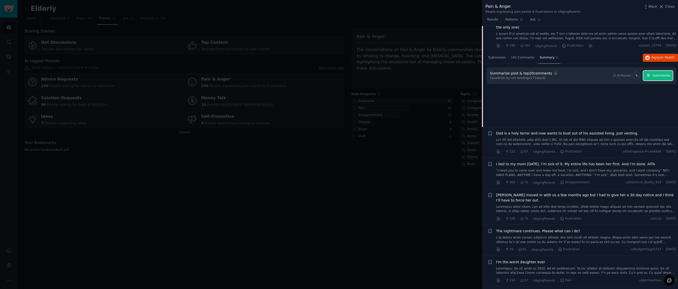
click at [454, 76] on span "Summarize" at bounding box center [661, 76] width 17 height 5
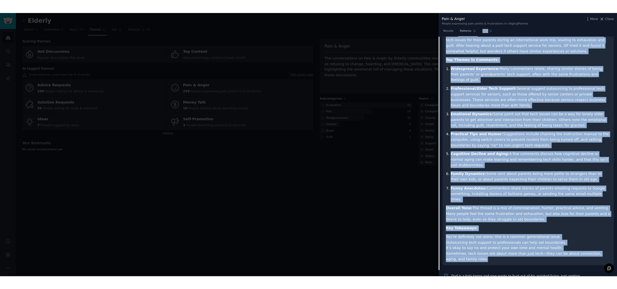
scroll to position [0, 0]
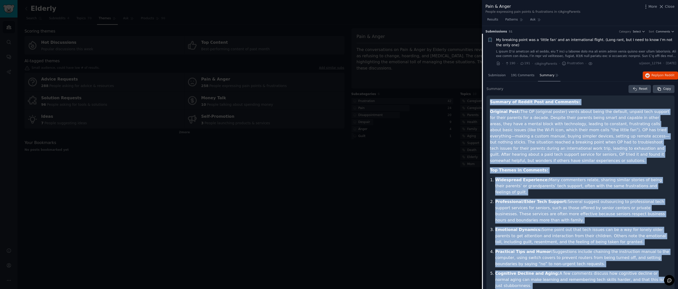
drag, startPoint x: 528, startPoint y: 213, endPoint x: 491, endPoint y: 100, distance: 119.1
click at [454, 100] on article "Summary of Reddit Post and Comments: Original Post: The OP (original poster) ve…" at bounding box center [580, 245] width 181 height 293
copy article "Summary of Reddit Post and Comments: Original Post: The OP (original poster) ve…"
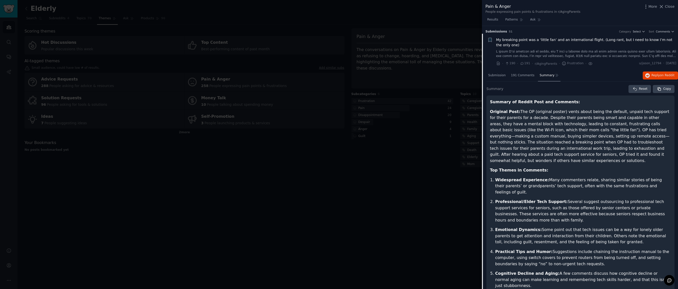
click at [378, 181] on div at bounding box center [339, 144] width 678 height 289
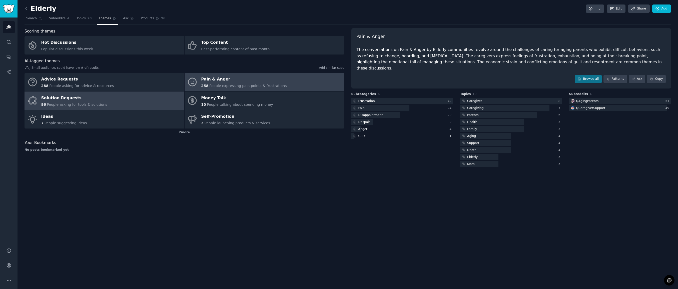
click at [126, 105] on link "Solution Requests 96 People asking for tools & solutions" at bounding box center [105, 101] width 160 height 19
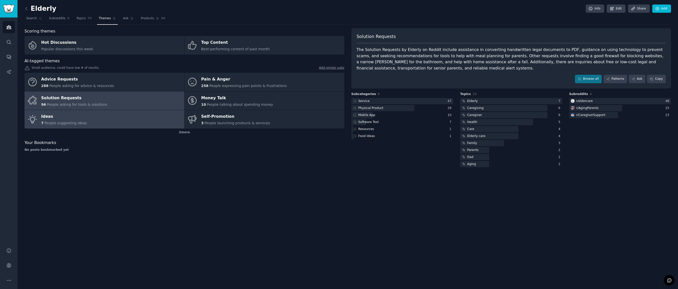
click at [78, 123] on span "People suggesting ideas" at bounding box center [66, 123] width 43 height 4
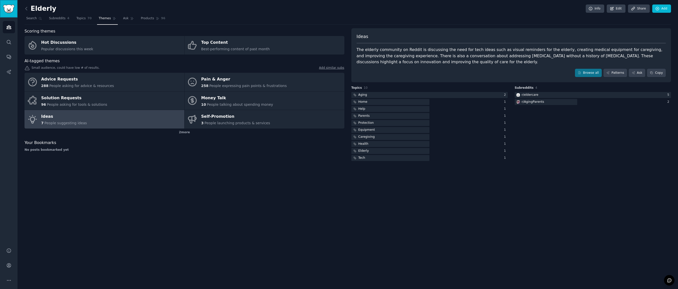
click at [9, 13] on img "Sidebar" at bounding box center [9, 9] width 12 height 9
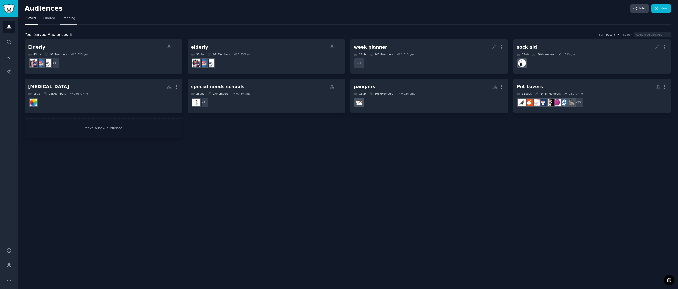
click at [66, 19] on span "Trending" at bounding box center [68, 18] width 13 height 5
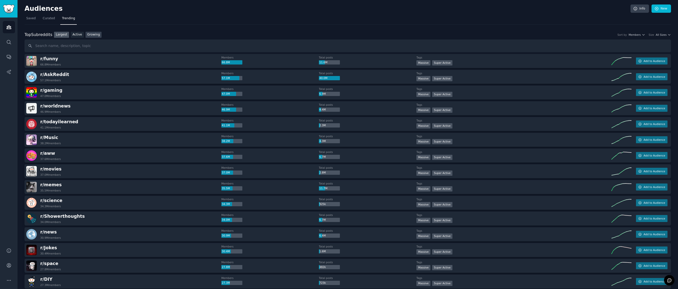
click at [94, 35] on link "Growing" at bounding box center [94, 35] width 16 height 6
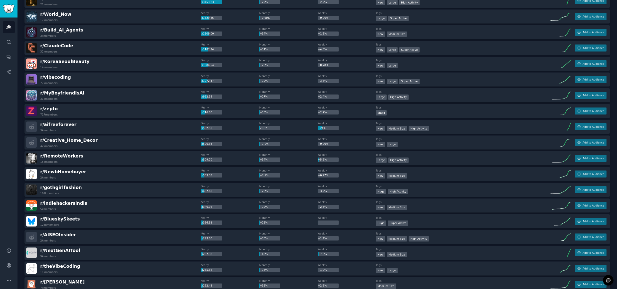
scroll to position [100, 0]
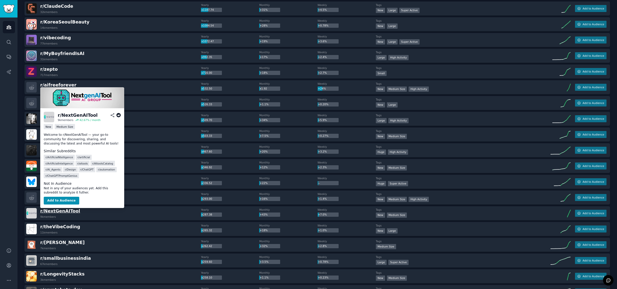
click at [64, 211] on span "r/ NextGenAITool" at bounding box center [60, 211] width 40 height 5
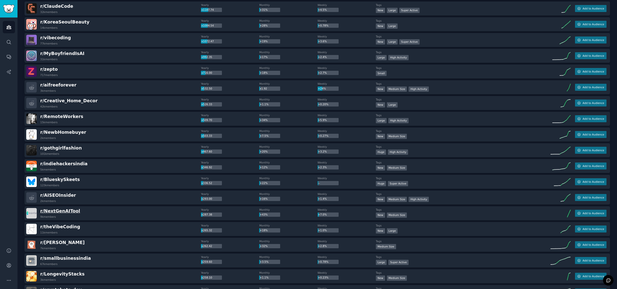
click at [61, 213] on span "r/ NextGenAITool" at bounding box center [60, 211] width 40 height 5
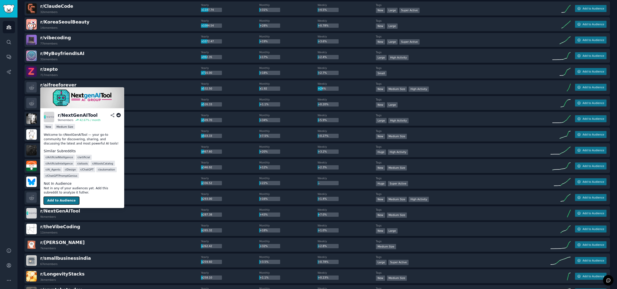
click at [60, 203] on button "Add to Audience" at bounding box center [62, 201] width 36 height 8
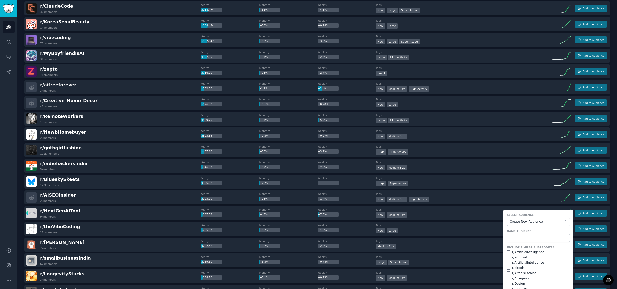
click at [454, 269] on div "r/ aitools" at bounding box center [518, 268] width 13 height 5
click at [87, 217] on div "r/ NextGenAITool 9k members" at bounding box center [113, 213] width 175 height 11
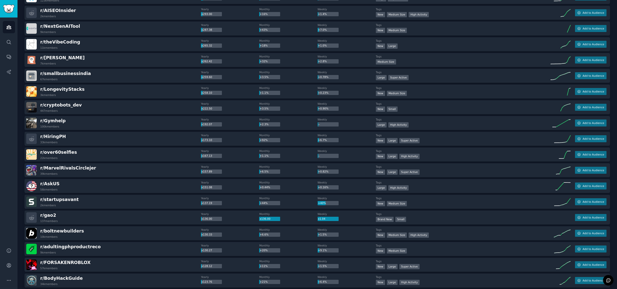
scroll to position [0, 0]
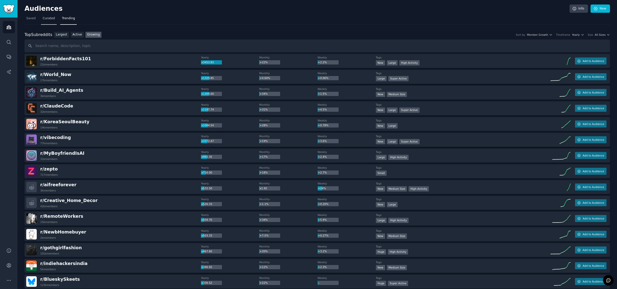
click at [50, 20] on span "Curated" at bounding box center [49, 18] width 12 height 5
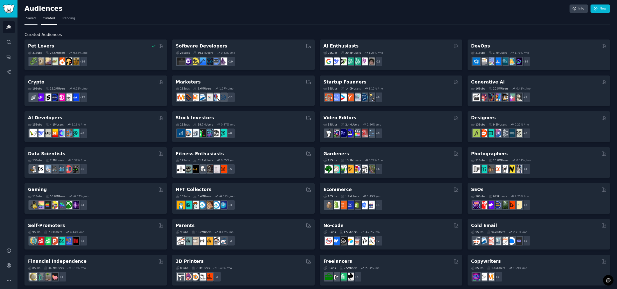
click at [28, 21] on link "Saved" at bounding box center [31, 20] width 13 height 10
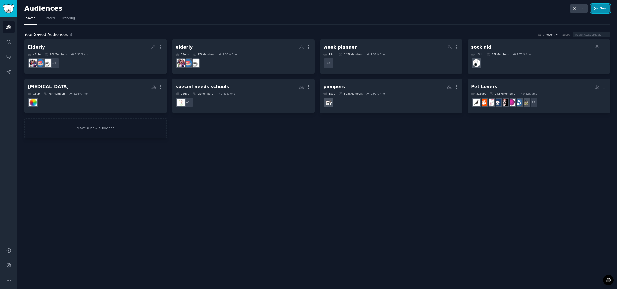
click at [454, 9] on link "New" at bounding box center [601, 9] width 20 height 9
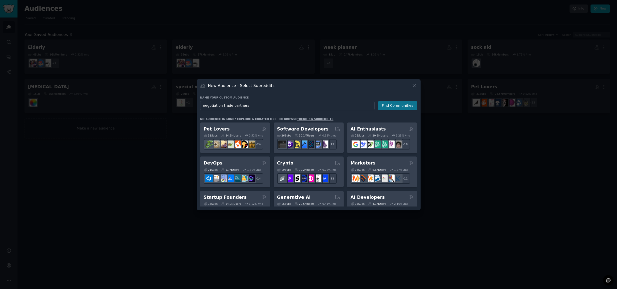
type input "negotiation trade partners"
click at [385, 108] on button "Find Communities" at bounding box center [397, 105] width 39 height 9
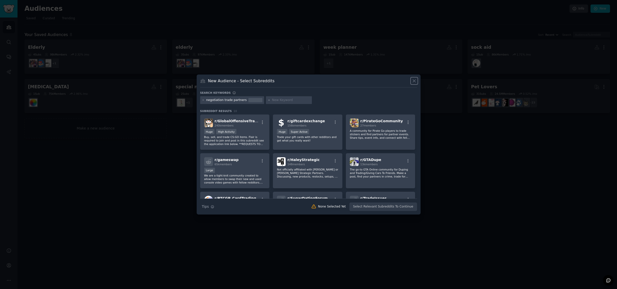
click at [415, 82] on icon at bounding box center [414, 80] width 5 height 5
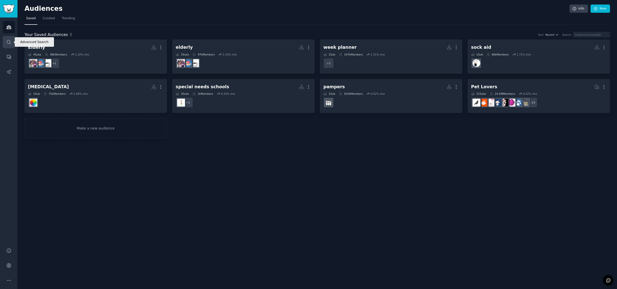
click at [9, 43] on icon "Sidebar" at bounding box center [8, 42] width 5 height 5
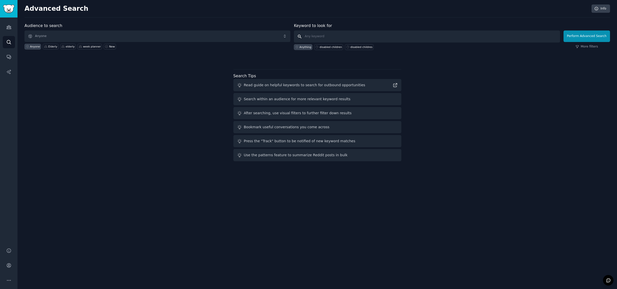
click at [338, 36] on input "text" at bounding box center [427, 37] width 266 height 12
type input "sock aid"
click button "Perform Advanced Search" at bounding box center [587, 37] width 47 height 12
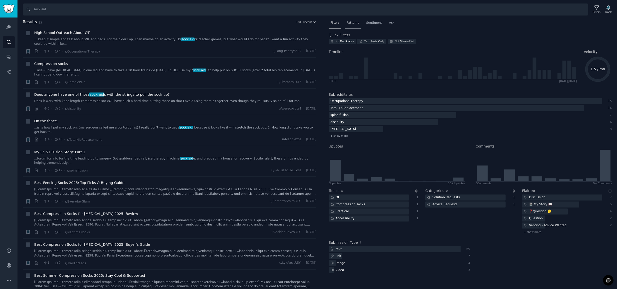
click at [356, 22] on span "Patterns" at bounding box center [353, 23] width 13 height 5
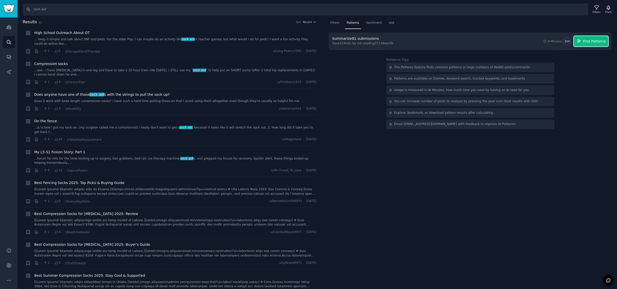
click at [454, 43] on span "Find Patterns" at bounding box center [594, 41] width 23 height 5
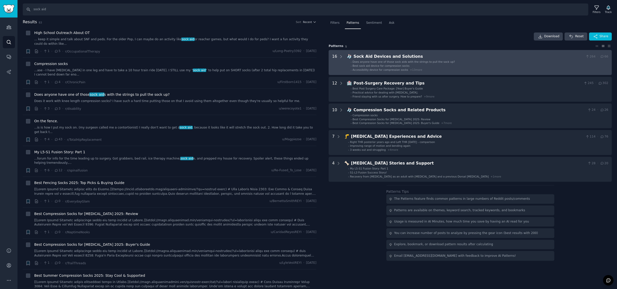
click at [417, 70] on span "+ 13 more" at bounding box center [416, 69] width 12 height 3
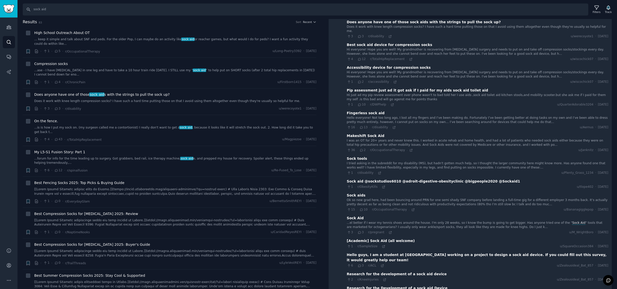
scroll to position [51, 0]
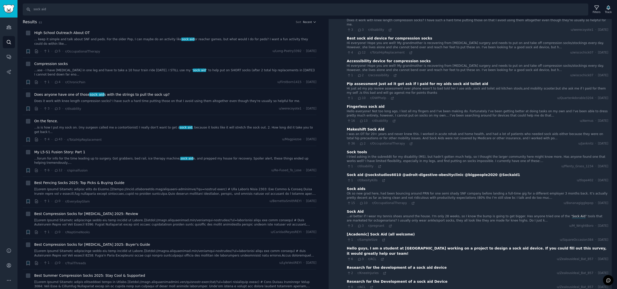
click at [371, 246] on div "Hello guys, I am a student at Purdue University working on a project to design …" at bounding box center [478, 251] width 262 height 11
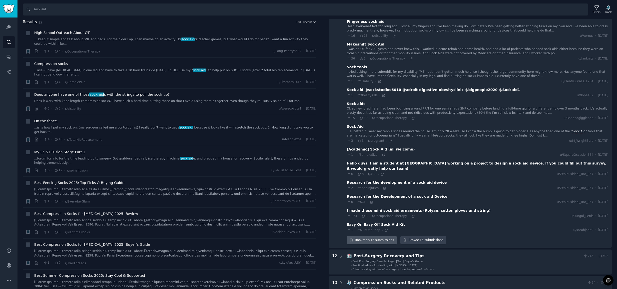
scroll to position [147, 0]
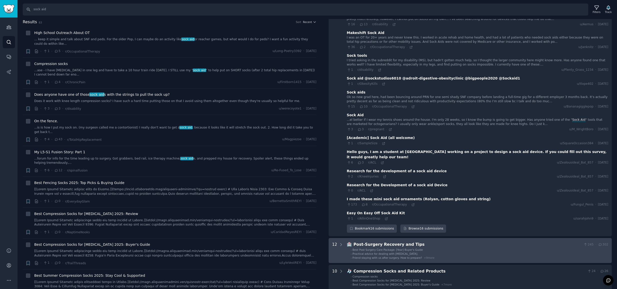
click at [373, 242] on div "Post-Surgery Recovery and Tips" at bounding box center [468, 245] width 228 height 6
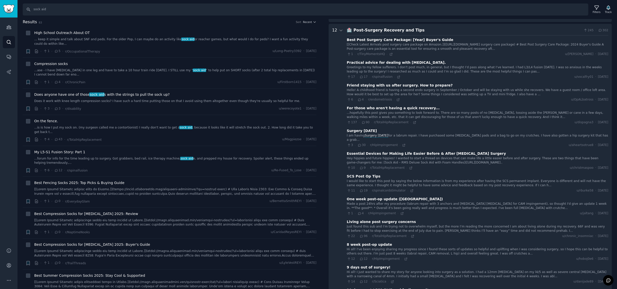
scroll to position [362, 0]
click at [359, 27] on div "Post-Surgery Recovery and Tips" at bounding box center [468, 30] width 228 height 6
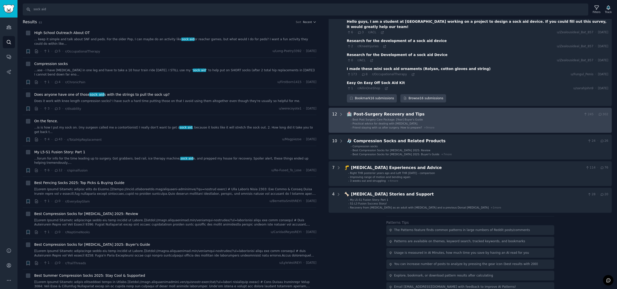
click at [409, 111] on div "Post-Surgery Recovery and Tips" at bounding box center [468, 114] width 228 height 6
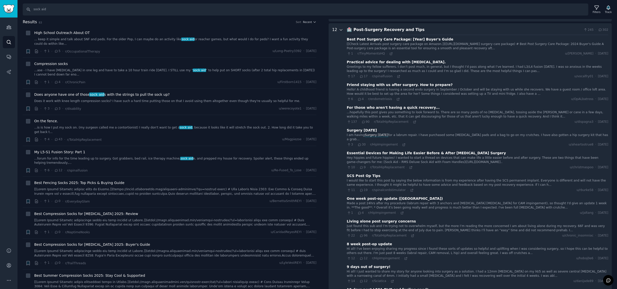
click at [341, 28] on icon at bounding box center [341, 30] width 5 height 5
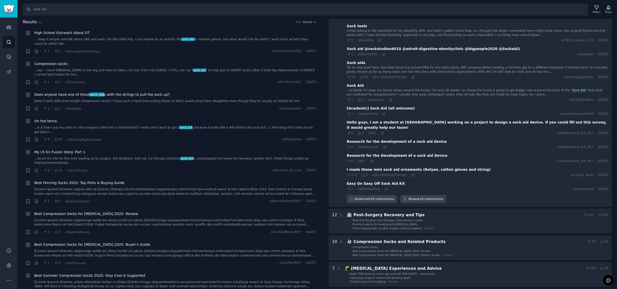
scroll to position [0, 0]
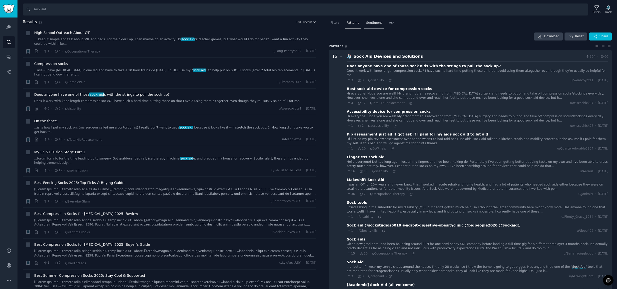
click at [375, 24] on span "Sentiment" at bounding box center [374, 23] width 16 height 5
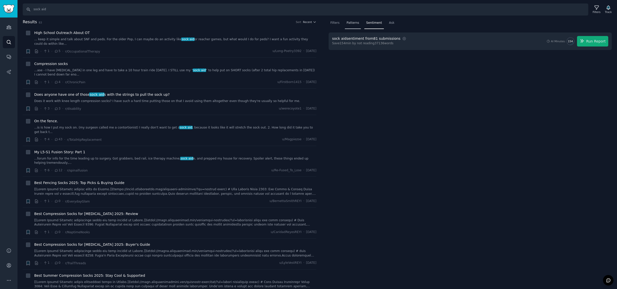
click at [360, 24] on div "Patterns" at bounding box center [353, 24] width 16 height 10
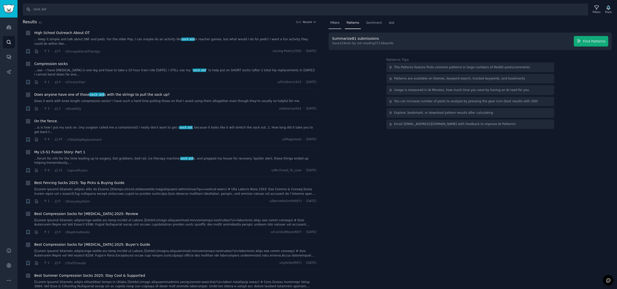
click at [339, 23] on span "Filters" at bounding box center [335, 23] width 9 height 5
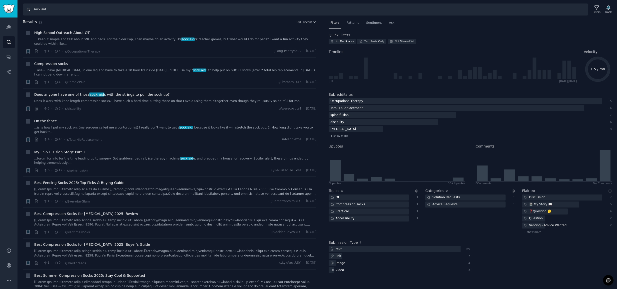
drag, startPoint x: 55, startPoint y: 11, endPoint x: 28, endPoint y: 10, distance: 26.3
click at [28, 10] on input "sock aid" at bounding box center [306, 10] width 566 height 12
click at [13, 26] on link "Audiences" at bounding box center [9, 27] width 12 height 12
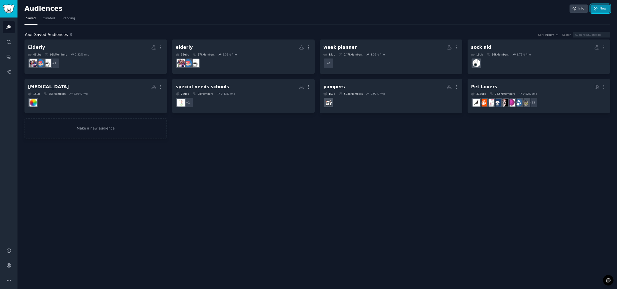
click at [454, 12] on link "New" at bounding box center [601, 9] width 20 height 9
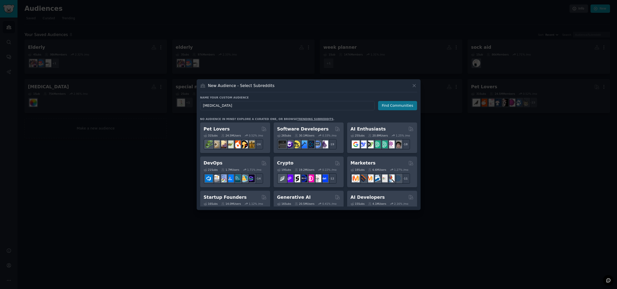
type input "occupational therapy"
click at [404, 108] on button "Find Communities" at bounding box center [397, 105] width 39 height 9
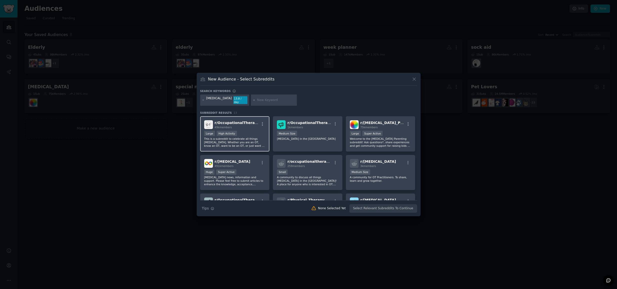
click at [252, 131] on div "Large High Activity" at bounding box center [235, 134] width 62 height 6
click at [329, 176] on p "A community to discuss all things Occupational Therapy in the UK! A place for a…" at bounding box center [308, 181] width 62 height 11
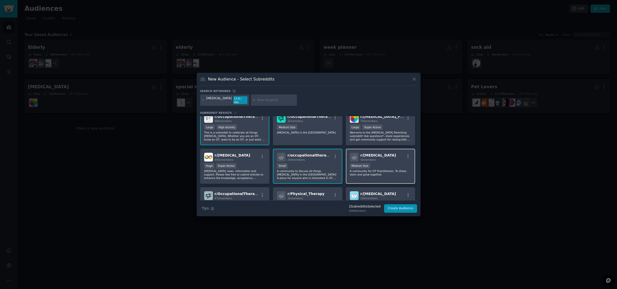
scroll to position [14, 0]
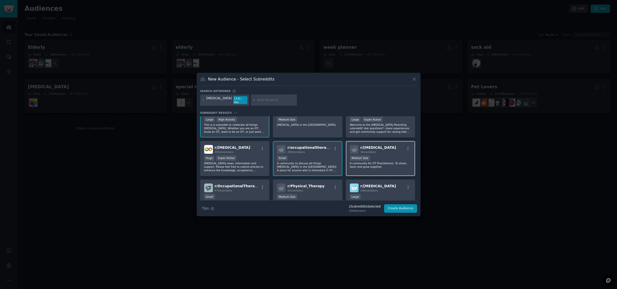
click at [384, 156] on div "1000 - 10,000 members Medium Size" at bounding box center [381, 159] width 62 height 6
click at [402, 208] on button "Create Audience" at bounding box center [400, 208] width 33 height 9
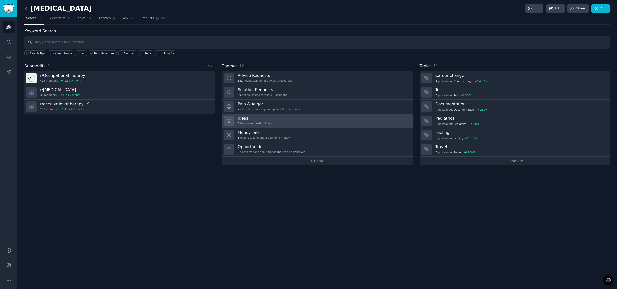
click at [283, 119] on link "Ideas 6 People suggesting ideas" at bounding box center [317, 121] width 191 height 14
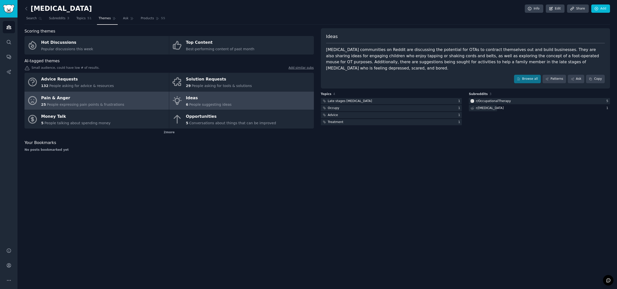
click at [100, 100] on div "Pain & Anger" at bounding box center [82, 98] width 83 height 8
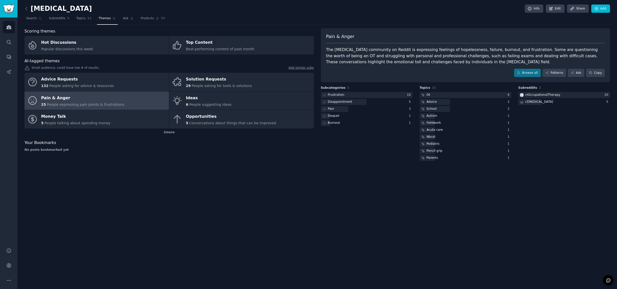
click at [30, 10] on link at bounding box center [28, 9] width 6 height 8
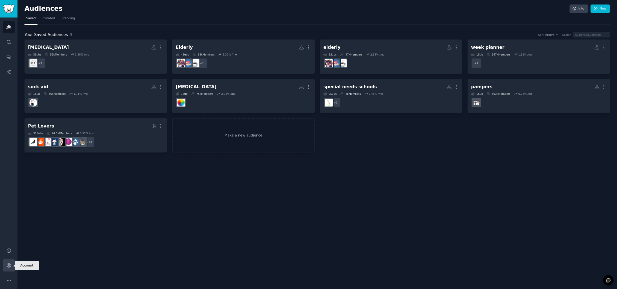
click at [7, 264] on icon "Sidebar" at bounding box center [9, 266] width 4 height 4
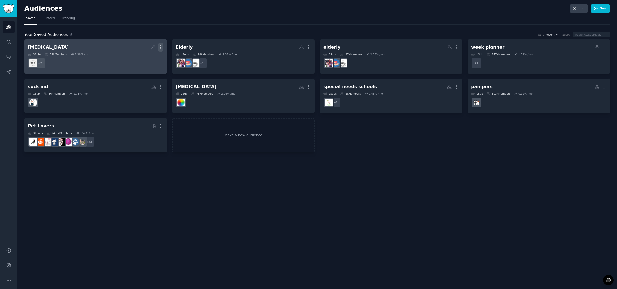
click at [163, 49] on icon "button" at bounding box center [160, 47] width 5 height 5
click at [150, 57] on p "Delete" at bounding box center [148, 57] width 12 height 5
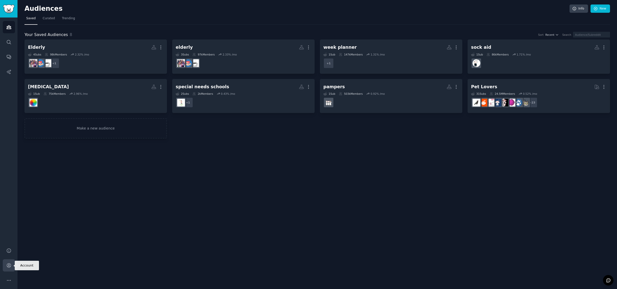
click at [9, 266] on icon "Sidebar" at bounding box center [9, 266] width 4 height 4
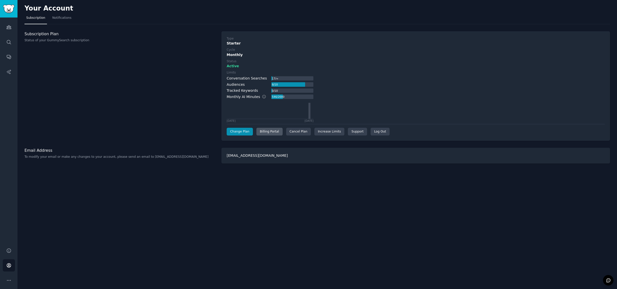
click at [267, 131] on div "Billing Portal" at bounding box center [270, 132] width 26 height 8
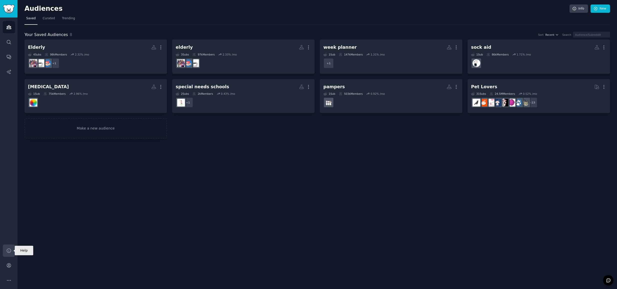
click at [7, 252] on icon "Sidebar" at bounding box center [8, 250] width 5 height 5
